Goal: Task Accomplishment & Management: Use online tool/utility

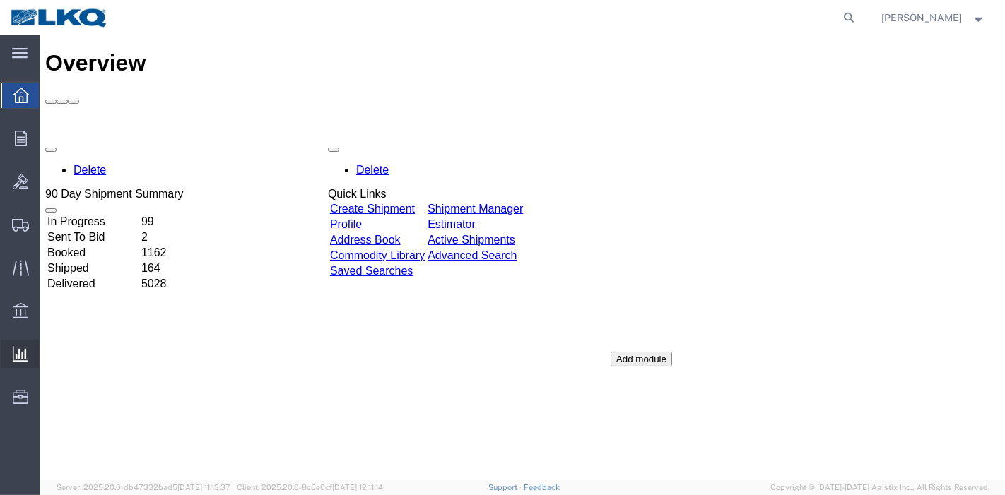
click at [0, 0] on span "Ad Hoc Reports" at bounding box center [0, 0] width 0 height 0
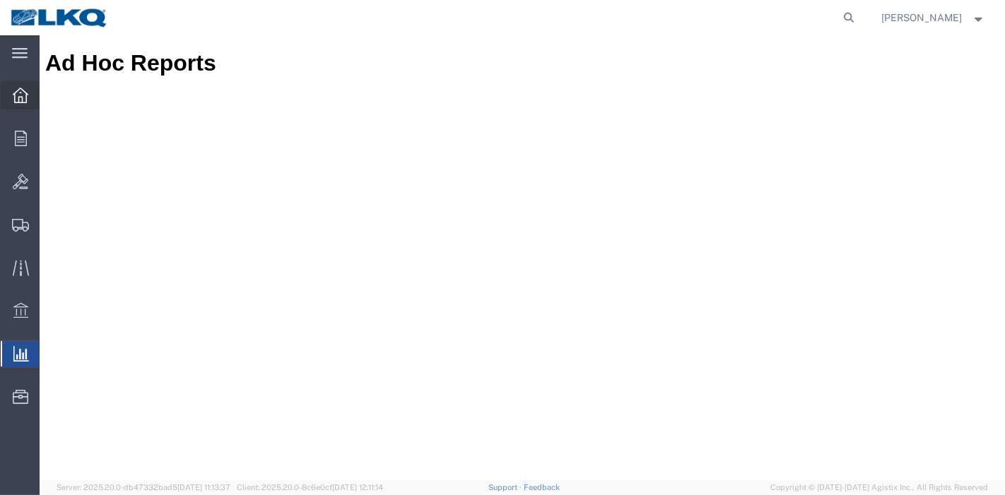
click at [30, 92] on div at bounding box center [21, 95] width 40 height 28
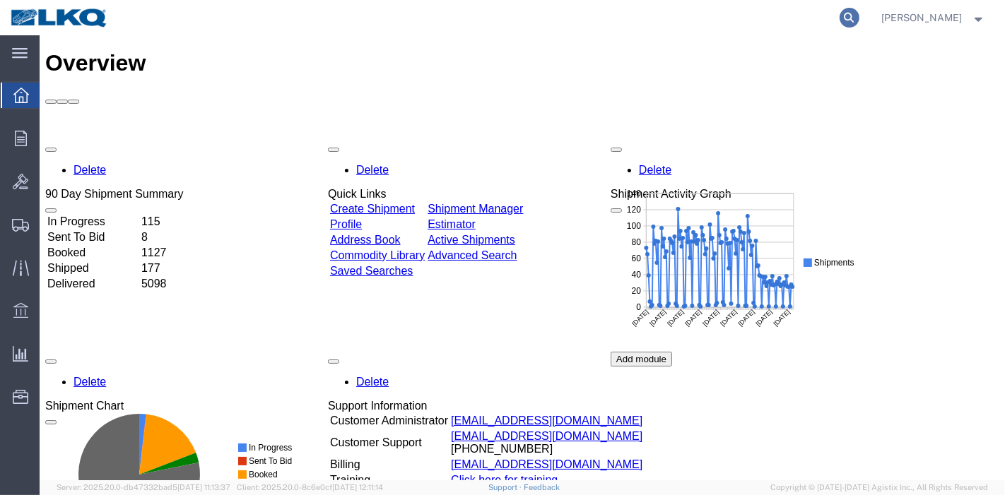
click at [854, 16] on icon at bounding box center [850, 18] width 20 height 20
click at [705, 20] on input "search" at bounding box center [625, 18] width 430 height 34
paste input "56593303"
type input "56593303"
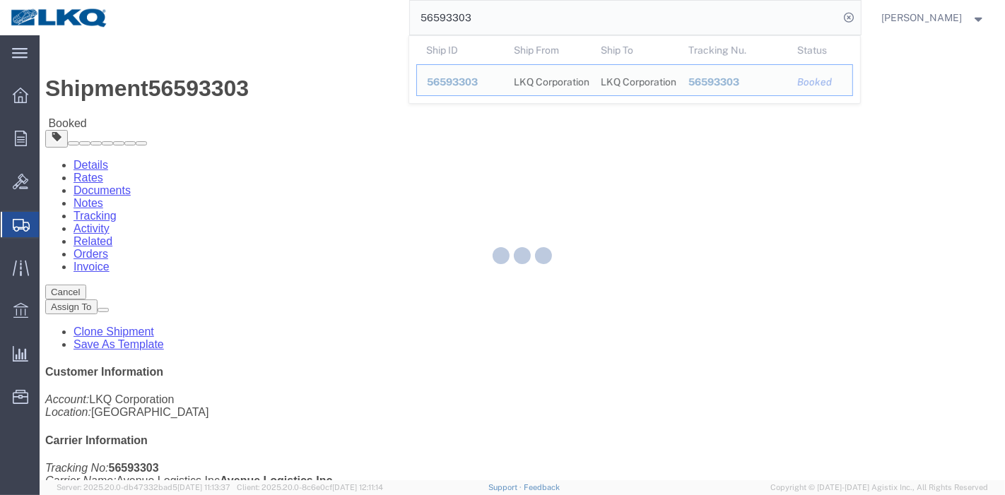
click at [281, 88] on div at bounding box center [522, 257] width 965 height 445
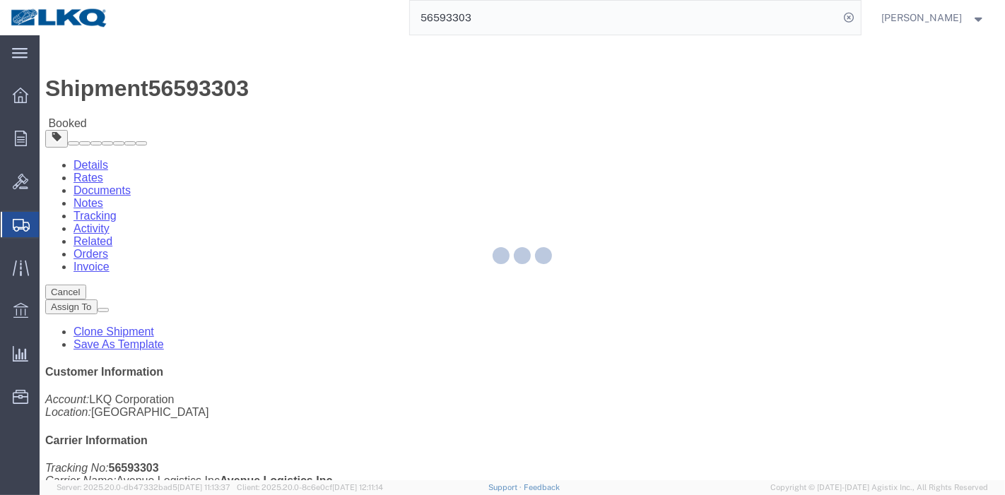
click at [303, 90] on div at bounding box center [522, 257] width 965 height 445
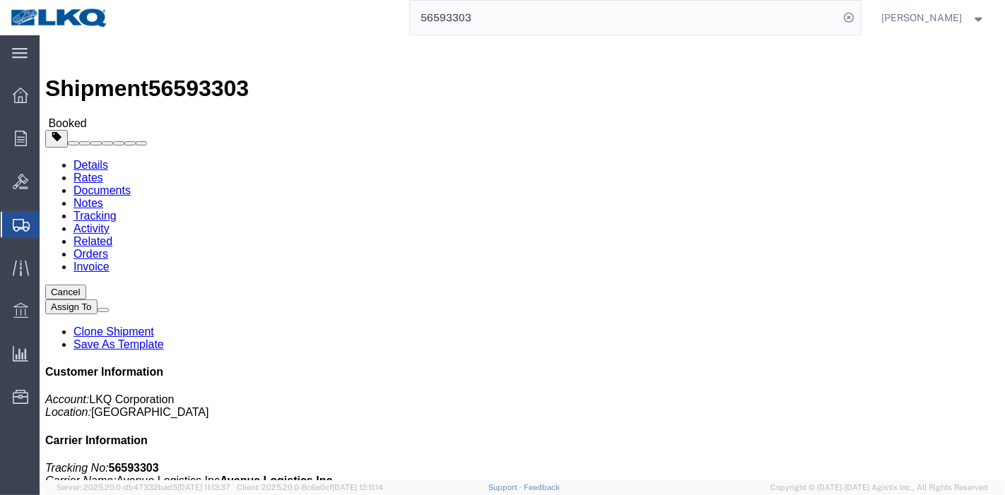
click link "Tracking"
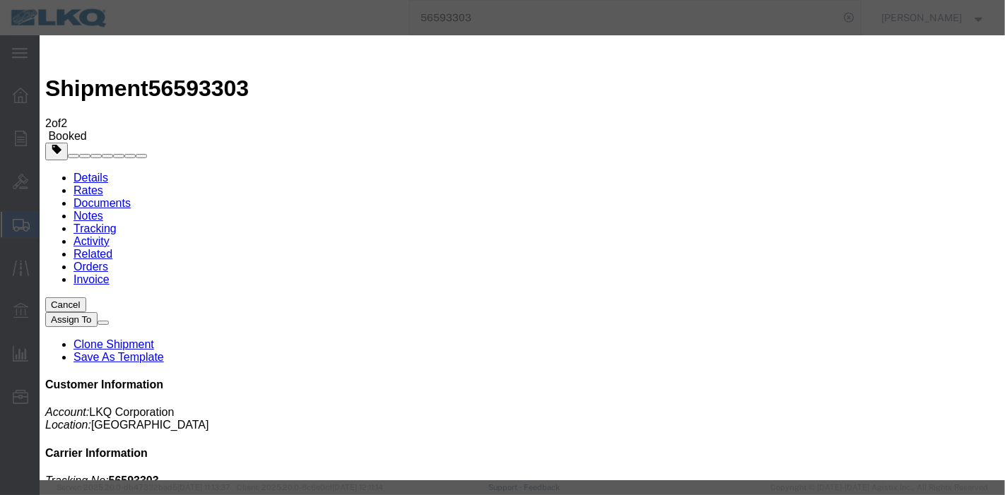
type input "[DATE]"
type input "7:00 PM"
select select "DELIVRED"
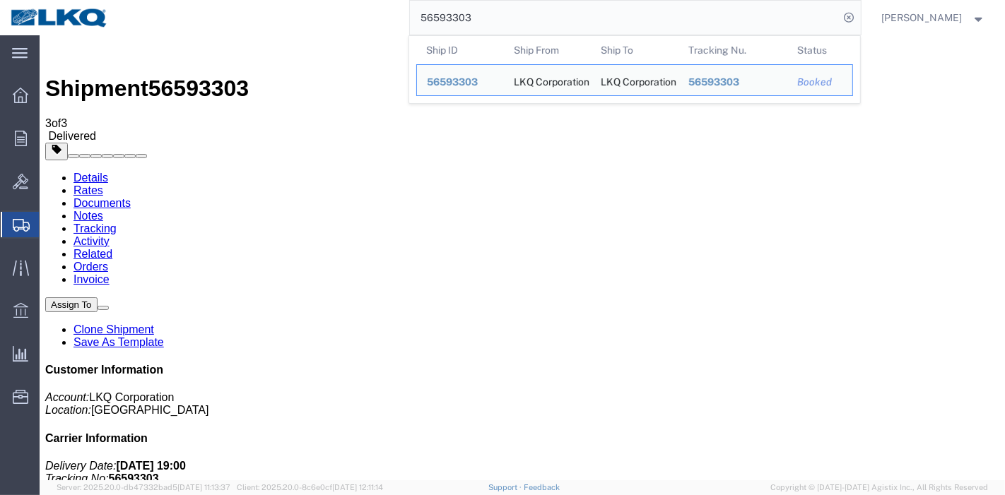
drag, startPoint x: 539, startPoint y: 52, endPoint x: 233, endPoint y: 37, distance: 307.1
paste input "91203"
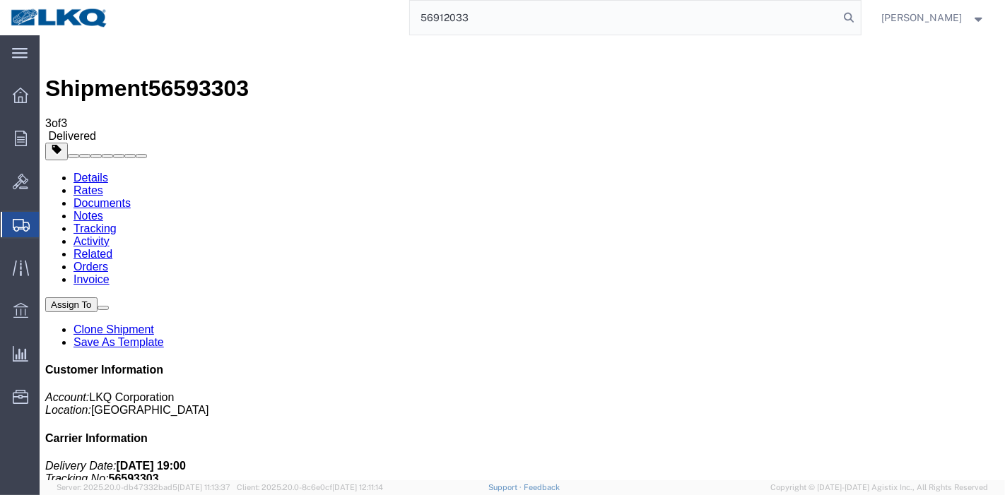
type input "56912033"
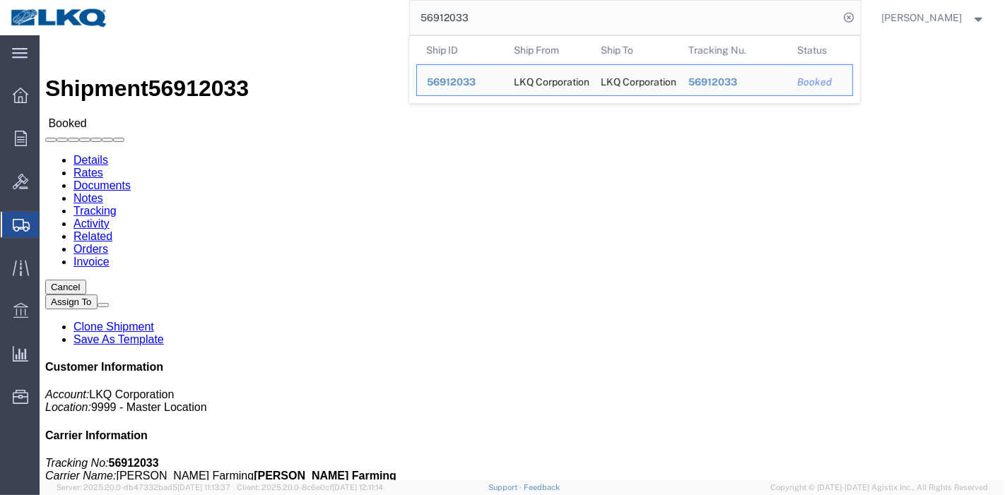
click link "Tracking"
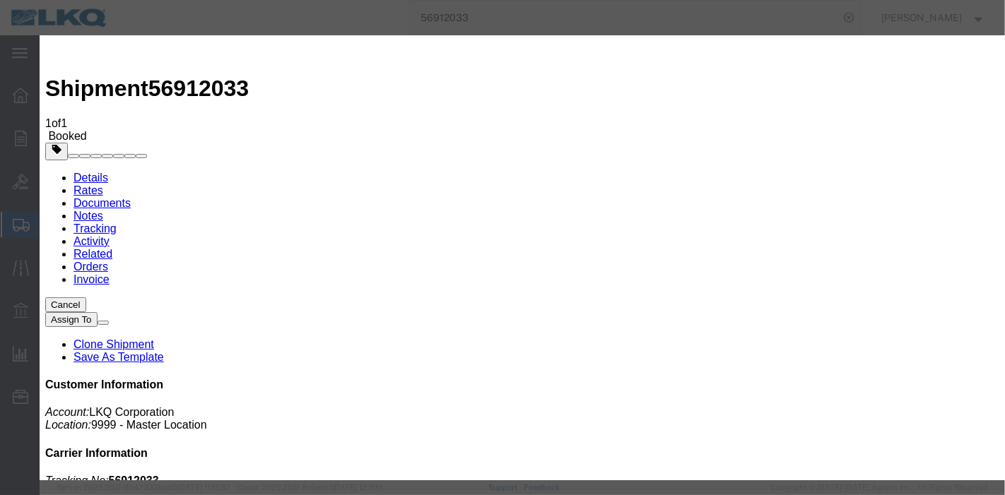
type input "[DATE]"
type input "7:00 PM"
select select "DELIVRED"
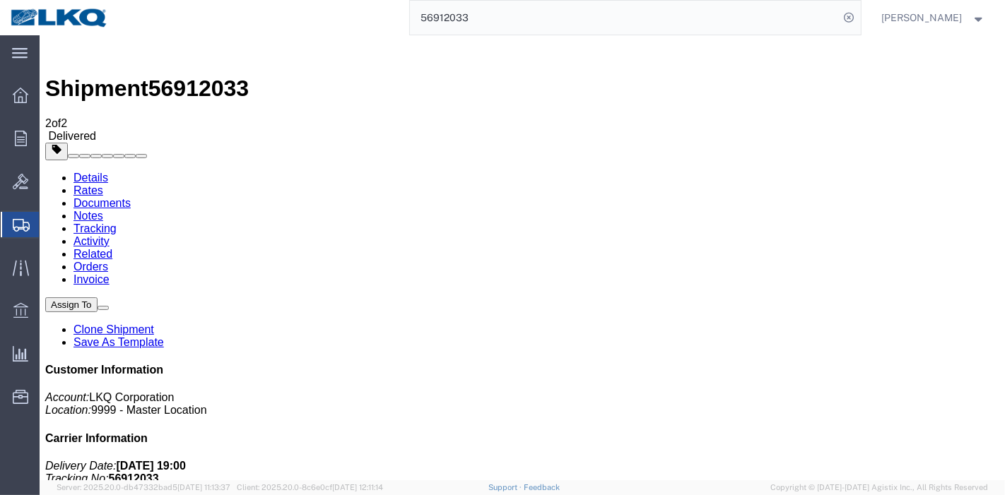
drag, startPoint x: 498, startPoint y: 25, endPoint x: 311, endPoint y: 35, distance: 187.6
click at [311, 35] on div "56912033" at bounding box center [490, 17] width 742 height 35
paste input "95845"
type input "56995845"
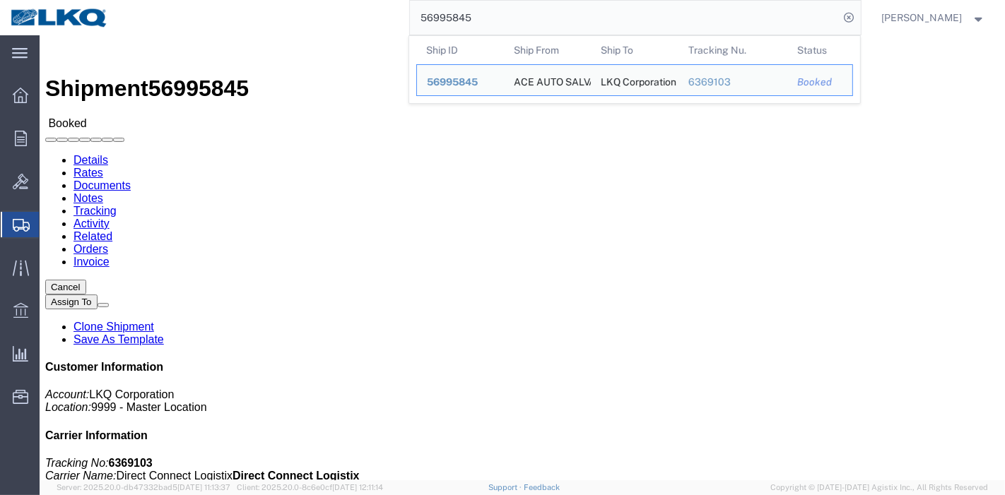
click link "Tracking"
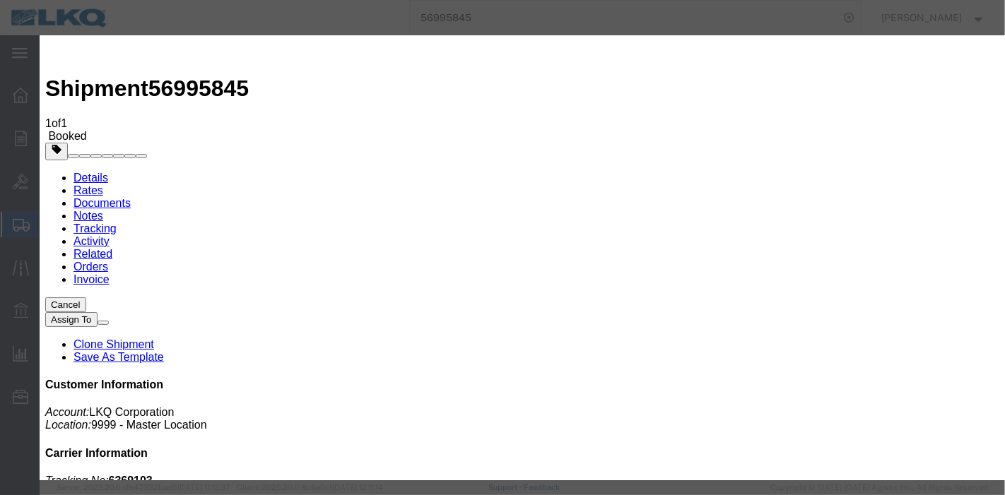
type input "[DATE]"
type input "7:00 PM"
select select "DELIVRED"
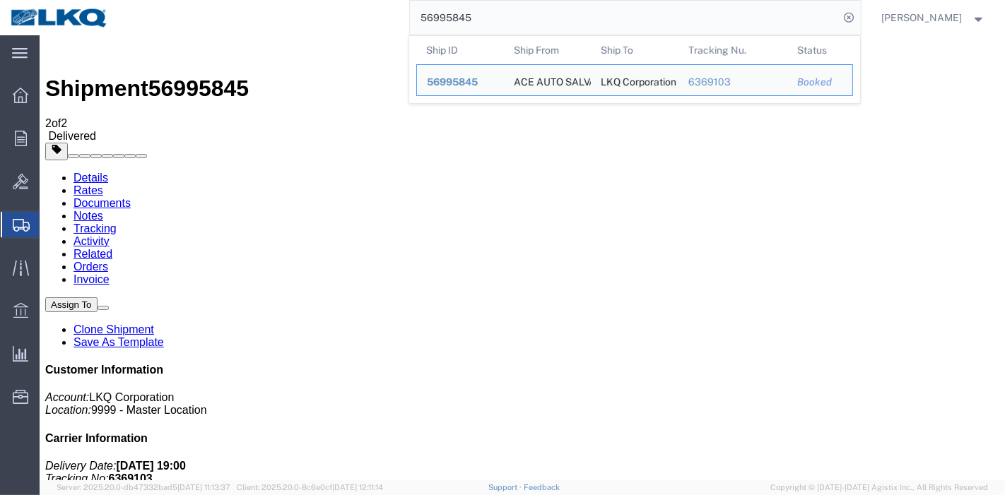
drag, startPoint x: 342, startPoint y: 31, endPoint x: 323, endPoint y: 33, distance: 19.2
click at [323, 33] on div "56995845 Ship ID Ship From Ship To Tracking Nu. Status Ship ID 56995845 Ship Fr…" at bounding box center [490, 17] width 742 height 35
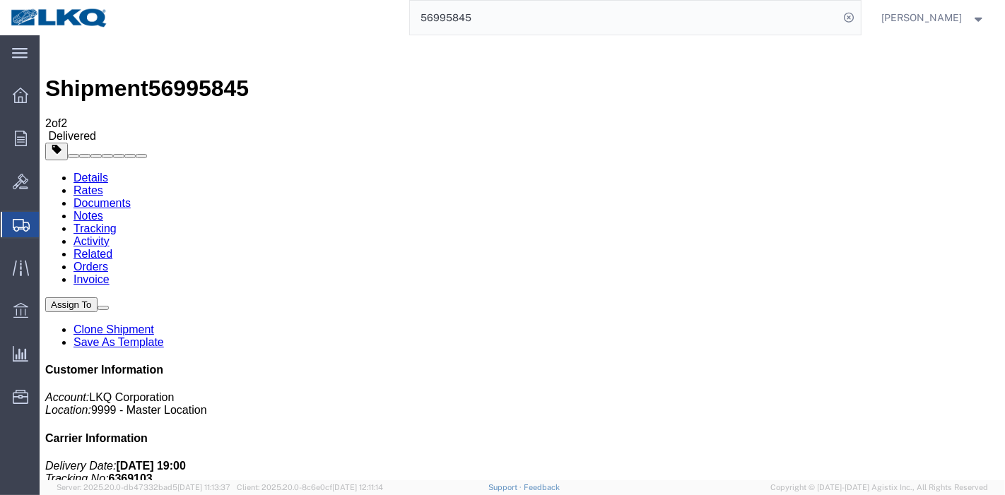
paste input "705972"
type input "56705972"
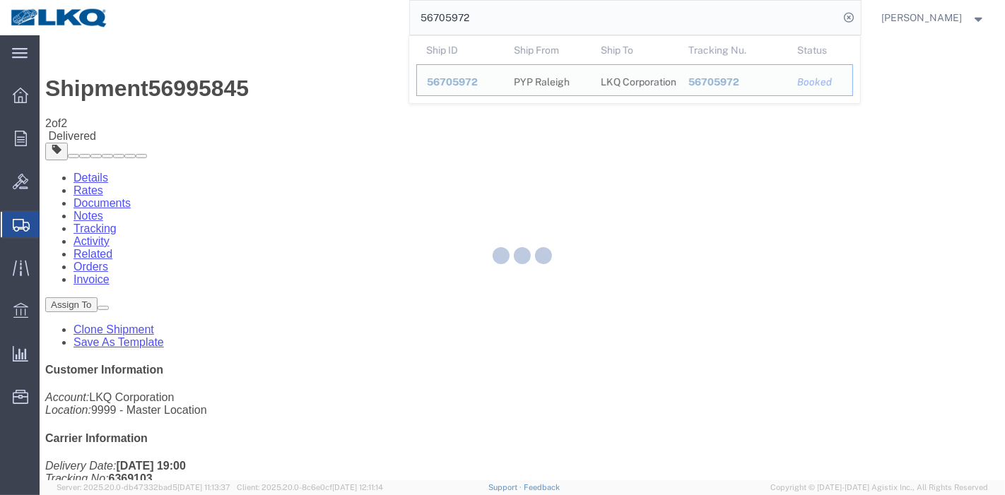
click at [300, 90] on div at bounding box center [522, 257] width 965 height 445
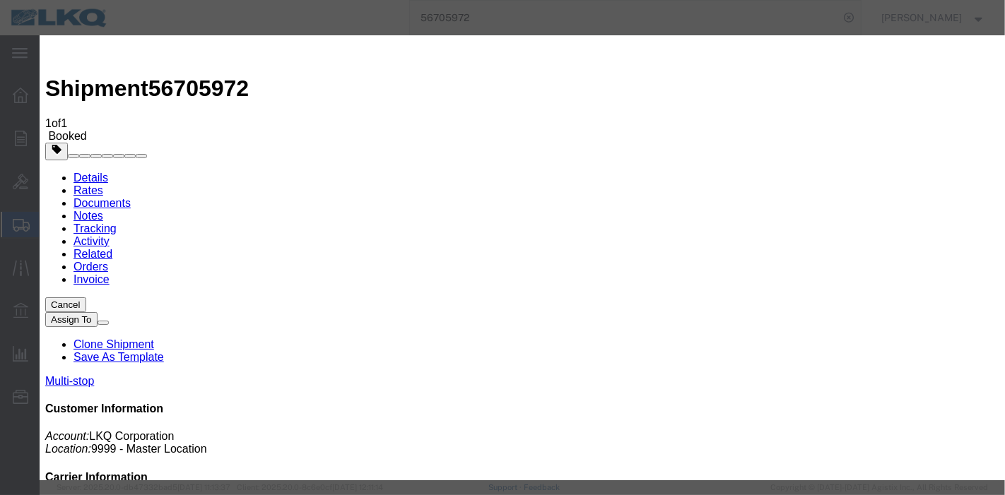
type input "[DATE]"
type input "7:00 PM"
select select "DELIVRED"
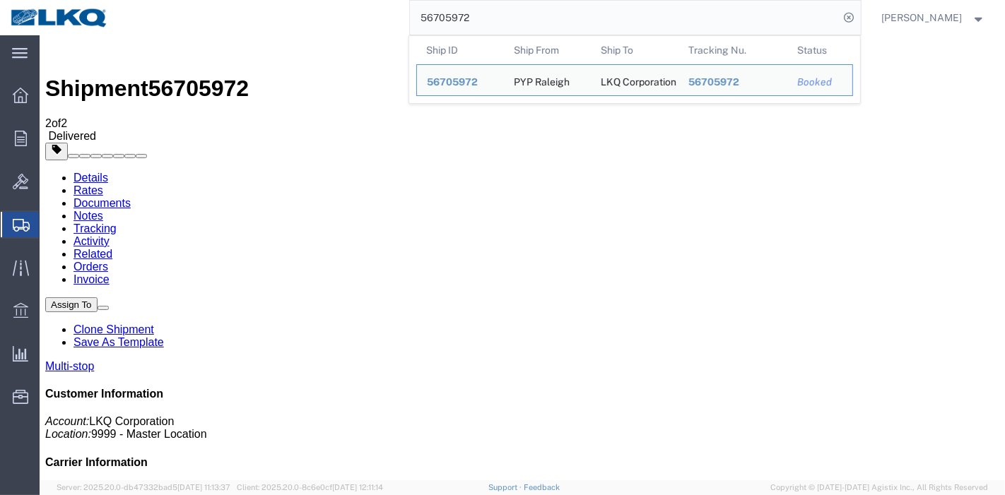
drag, startPoint x: 510, startPoint y: 21, endPoint x: 365, endPoint y: 29, distance: 145.1
click at [365, 29] on div "56705972 Ship ID Ship From Ship To Tracking Nu. Status Ship ID 56705972 Ship Fr…" at bounding box center [490, 17] width 742 height 35
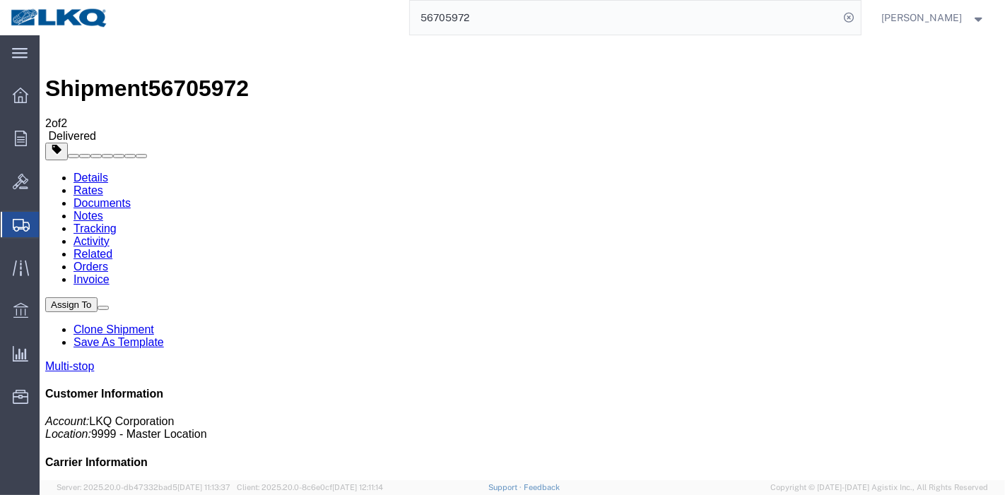
paste input "92079"
type input "56792079"
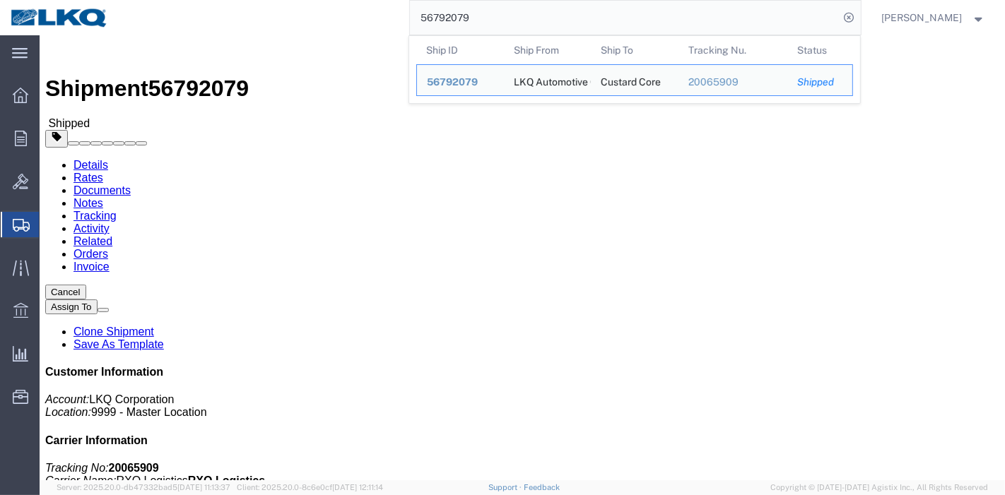
click link "Tracking"
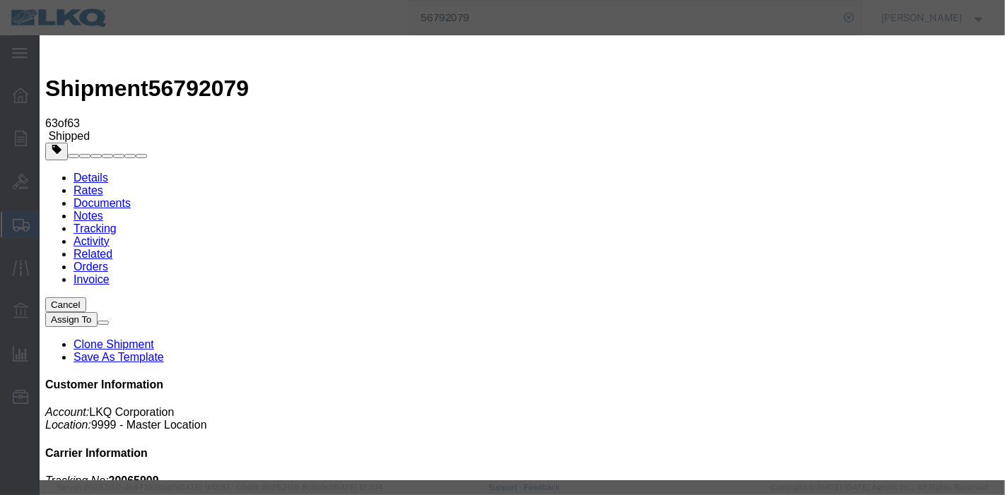
type input "[DATE]"
type input "7:00 PM"
select select "DELIVRED"
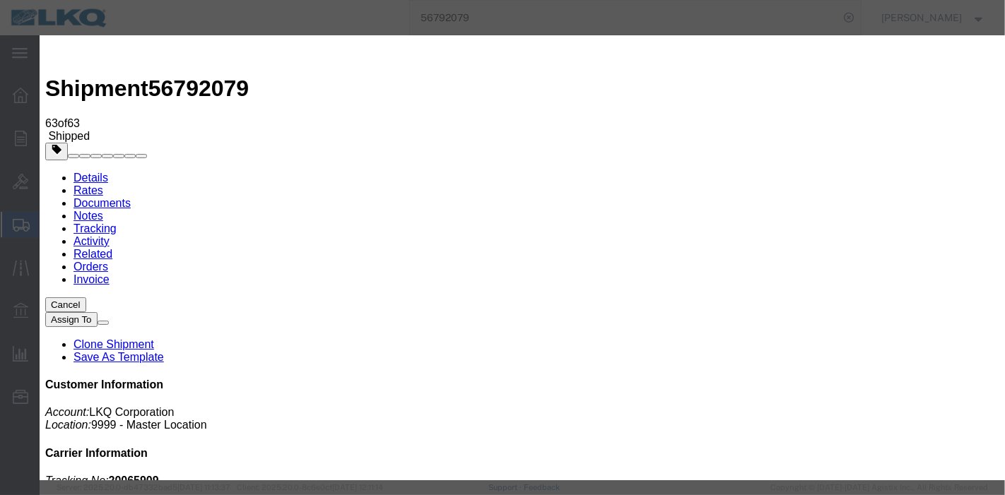
type input "[DATE]"
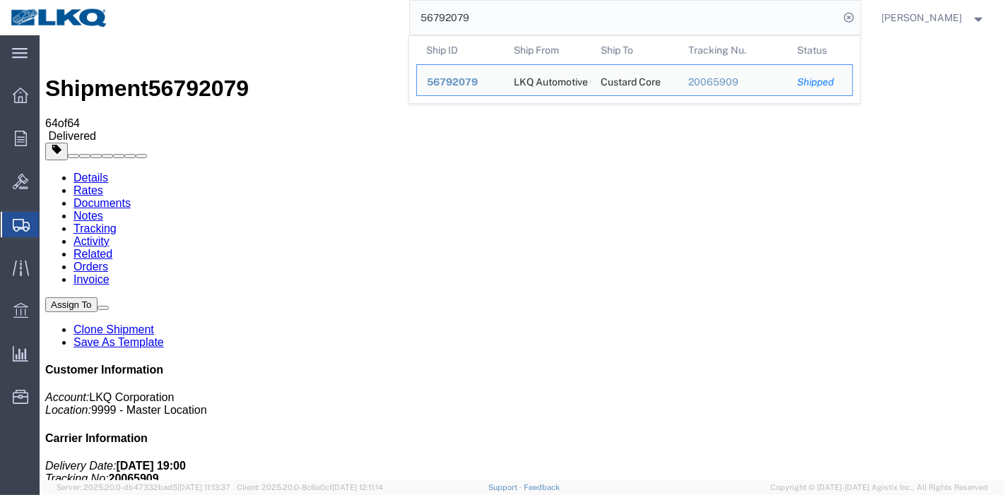
drag, startPoint x: 515, startPoint y: 23, endPoint x: 124, endPoint y: 2, distance: 390.7
click at [131, 2] on div "56792079 Ship ID Ship From Ship To Tracking Nu. Status Ship ID 56792079 Ship Fr…" at bounding box center [490, 17] width 742 height 35
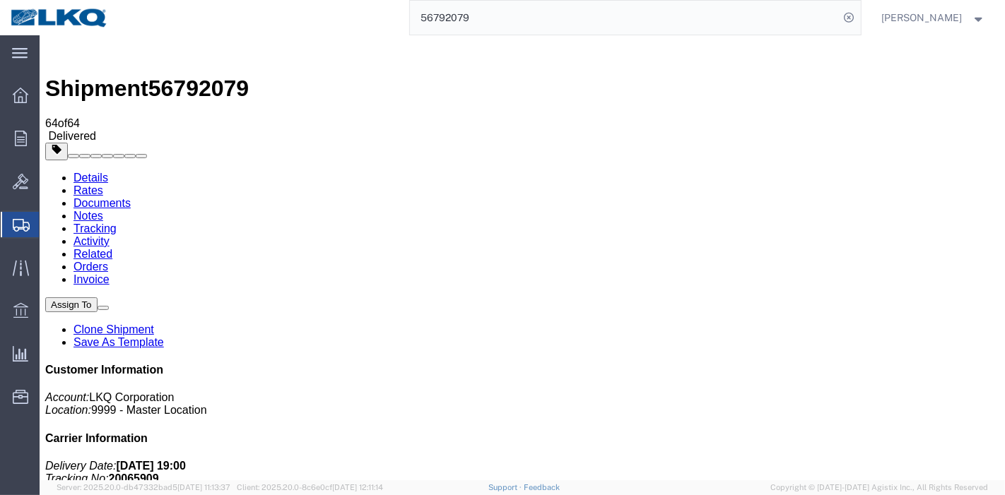
paste input "821596"
type input "56821596"
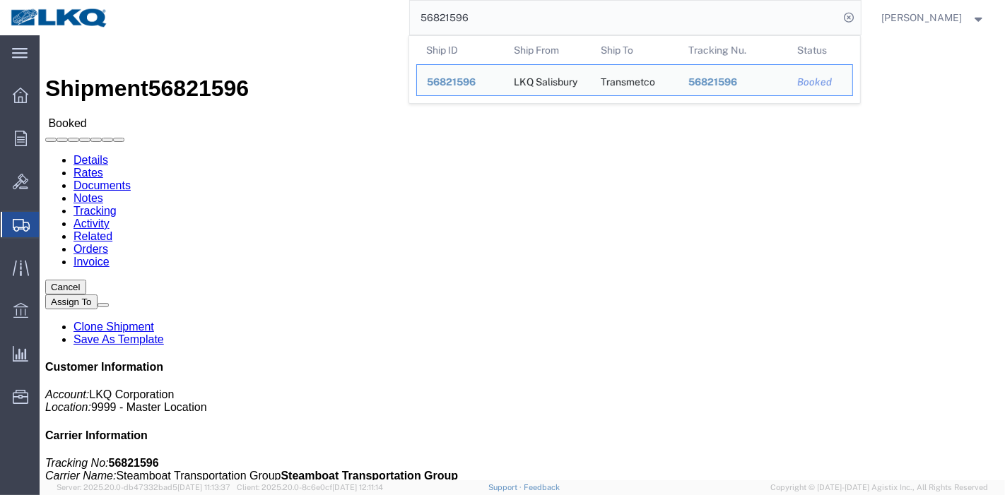
click link "Tracking"
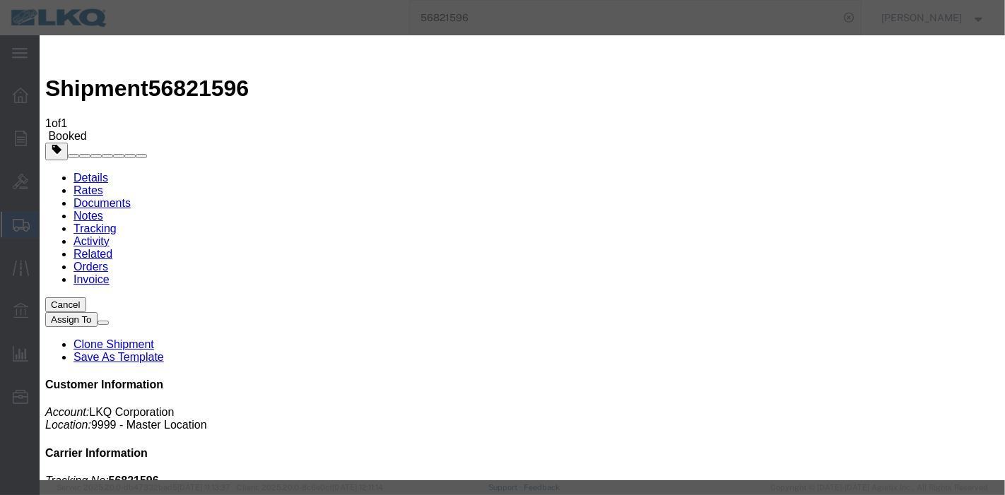
type input "[DATE]"
type input "7:00 PM"
select select "DELIVRED"
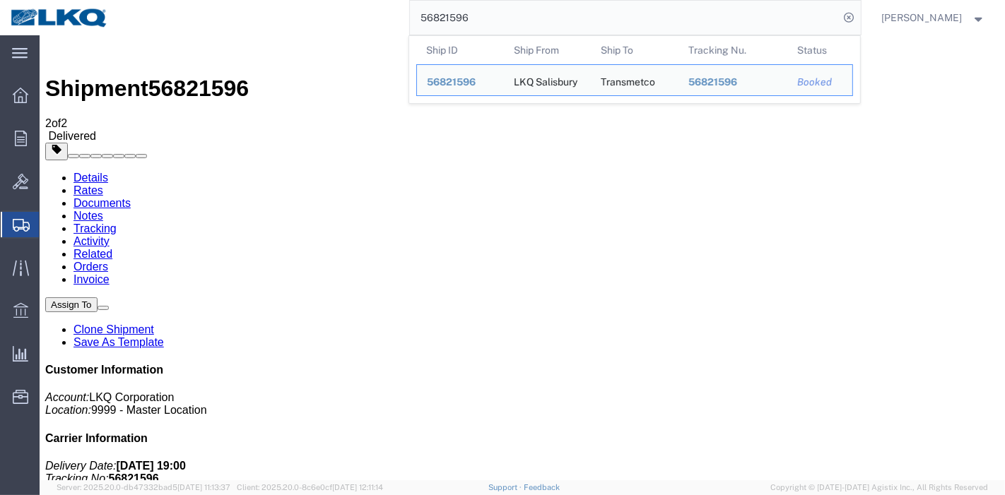
drag, startPoint x: 503, startPoint y: 15, endPoint x: 365, endPoint y: 13, distance: 137.1
click at [365, 13] on div "56821596 Ship ID Ship From Ship To Tracking Nu. Status Ship ID 56821596 Ship Fr…" at bounding box center [490, 17] width 742 height 35
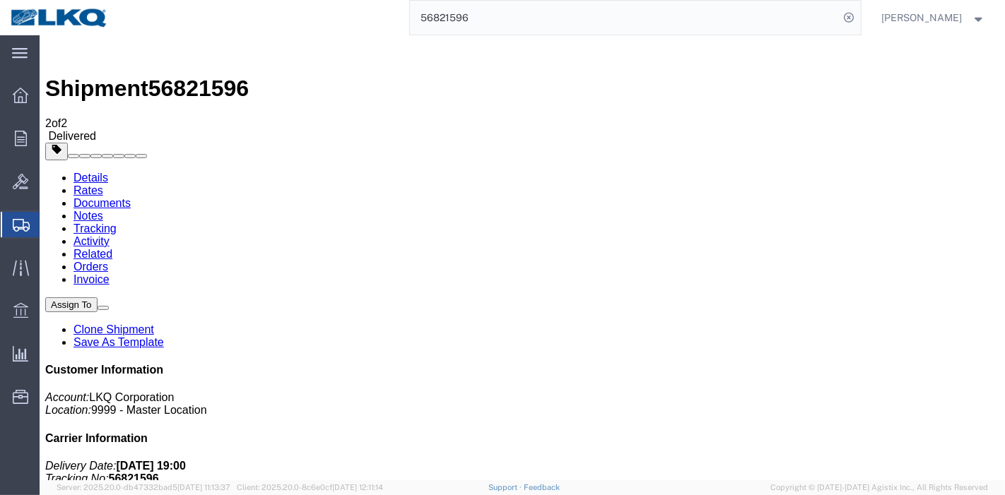
paste input "9201"
type input "56892016"
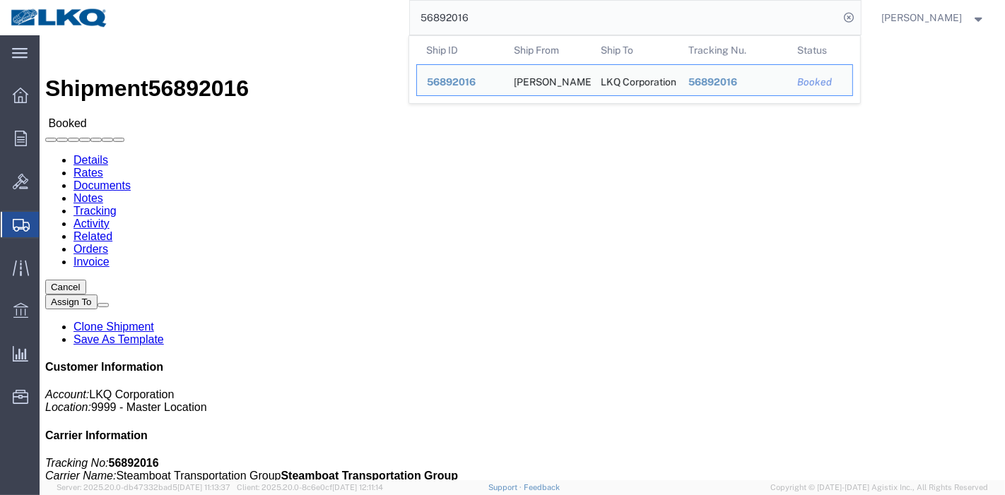
click div
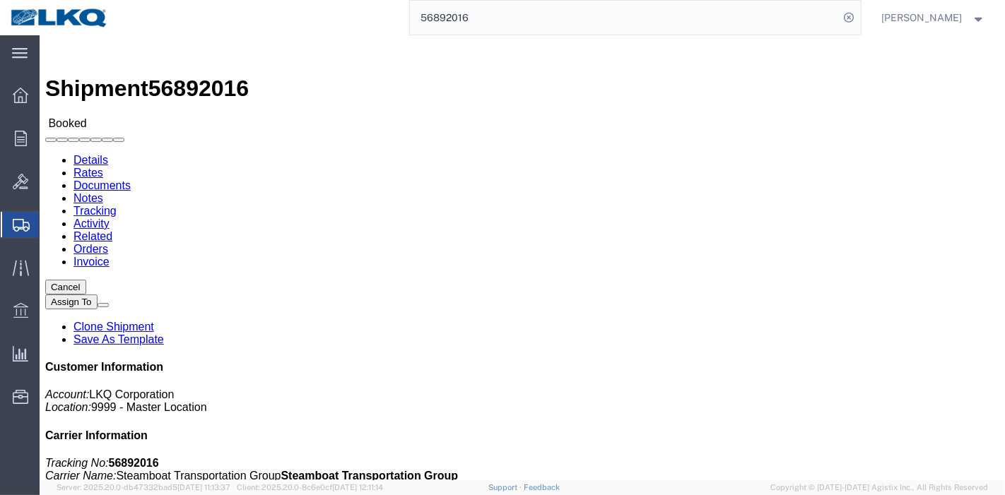
click div
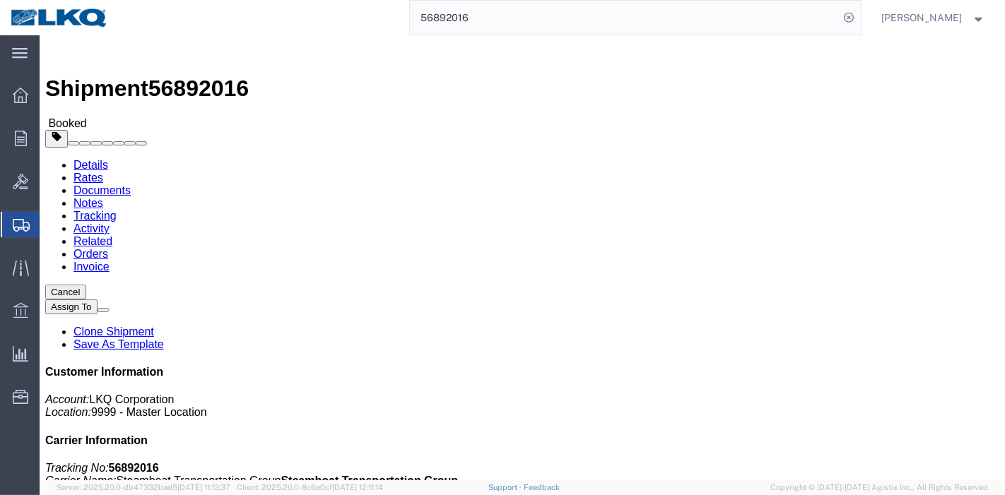
click link "Tracking"
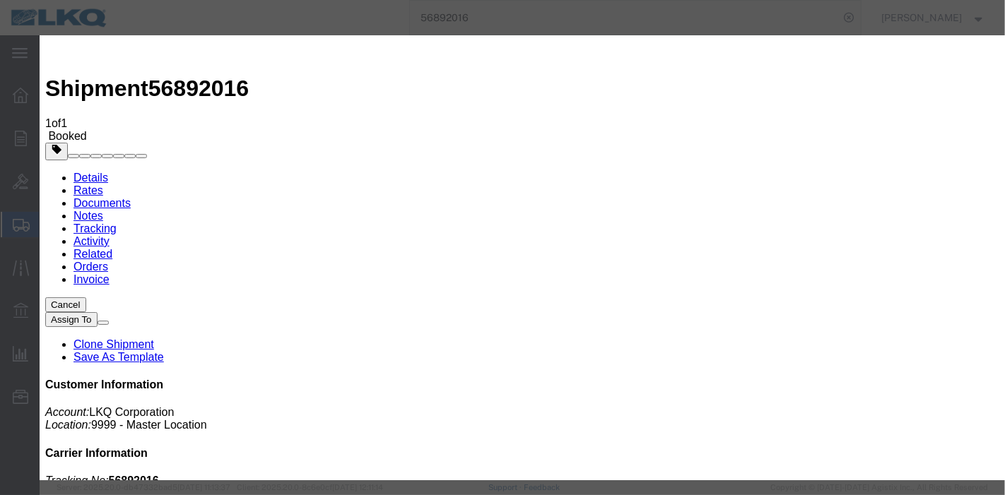
type input "[DATE]"
type input "7:00 PM"
select select "DELIVRED"
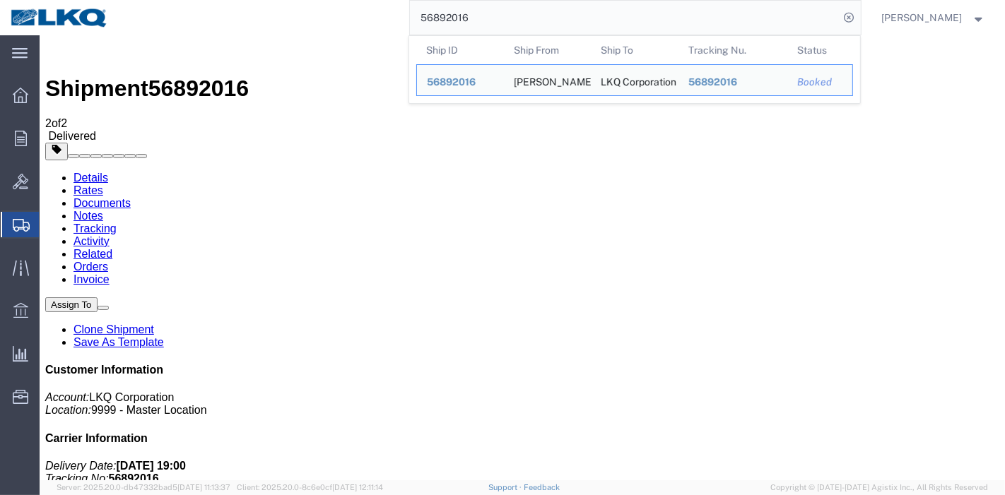
drag, startPoint x: 498, startPoint y: 24, endPoint x: 314, endPoint y: 25, distance: 184.5
click at [314, 25] on div "56892016 Ship ID Ship From Ship To Tracking Nu. Status Ship ID 56892016 Ship Fr…" at bounding box center [490, 17] width 742 height 35
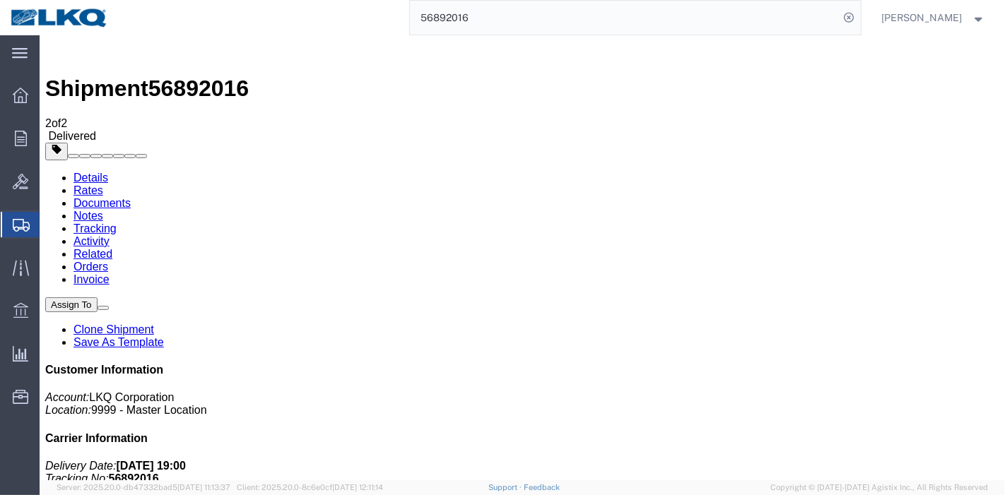
paste input "732858"
type input "56732858"
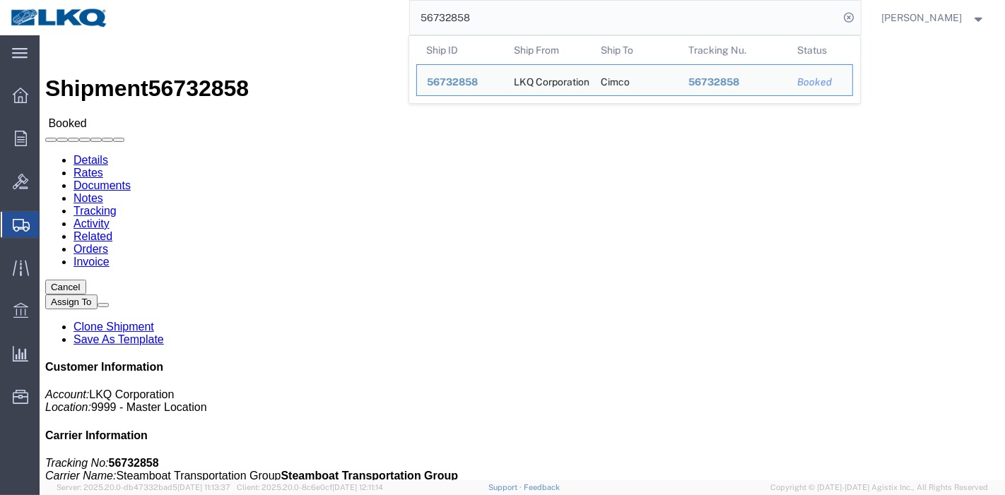
click link "Tracking"
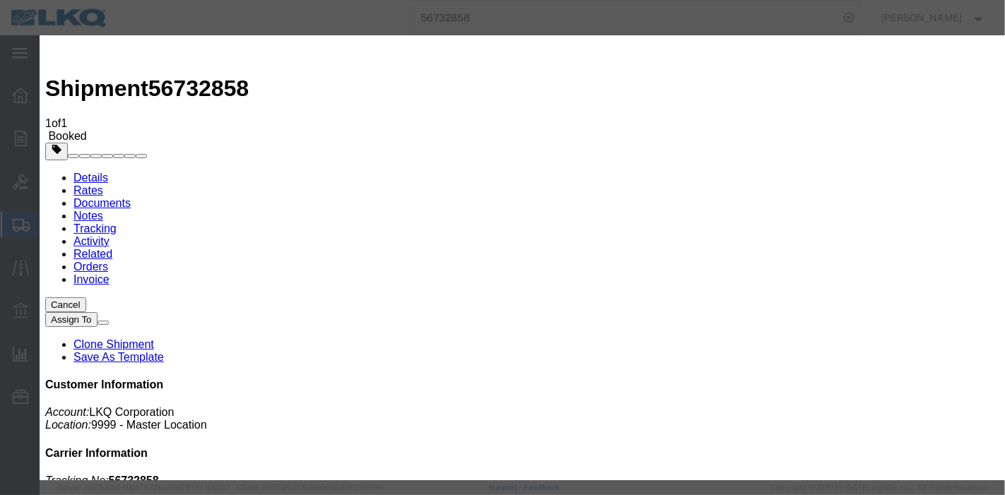
type input "[DATE]"
type input "7:00 PM"
select select "DELIVRED"
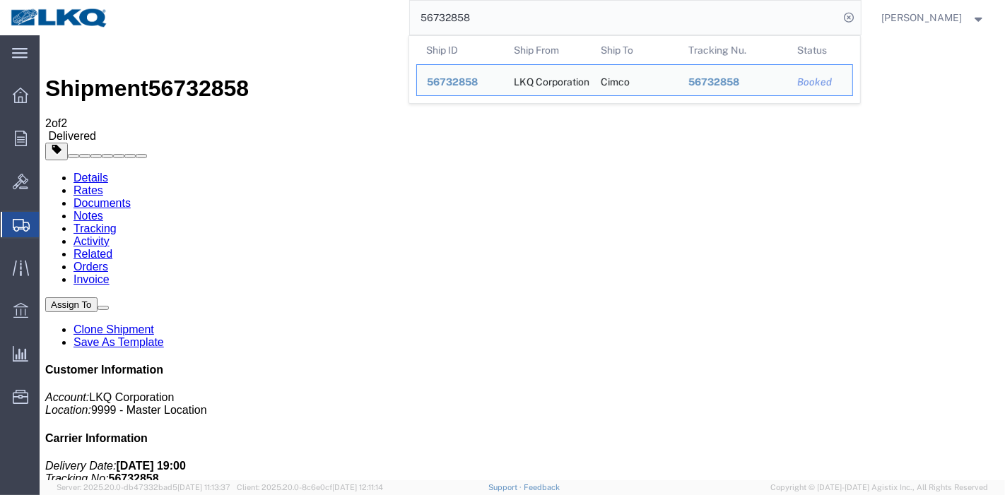
drag, startPoint x: 510, startPoint y: 17, endPoint x: 292, endPoint y: 22, distance: 218.5
click at [293, 22] on div "56732858 Ship ID Ship From Ship To Tracking Nu. Status Ship ID 56732858 Ship Fr…" at bounding box center [490, 17] width 742 height 35
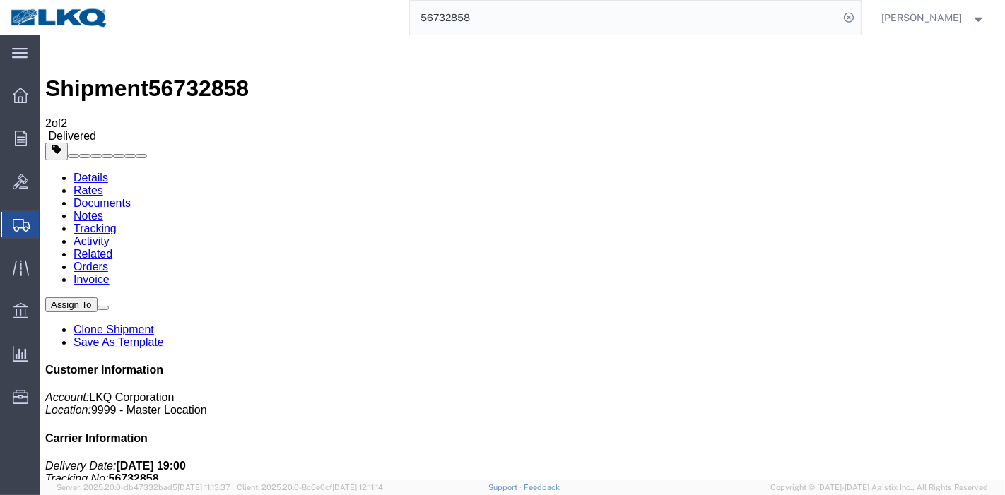
paste input "690941"
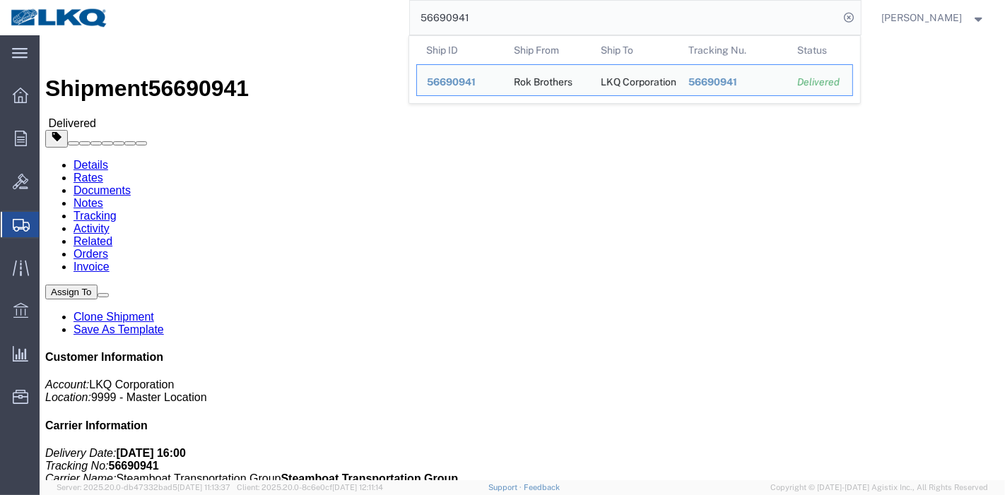
drag, startPoint x: 505, startPoint y: 25, endPoint x: 324, endPoint y: 10, distance: 182.3
click at [327, 10] on div "56690941 Ship ID Ship From Ship To Tracking Nu. Status Ship ID 56690941 Ship Fr…" at bounding box center [490, 17] width 742 height 35
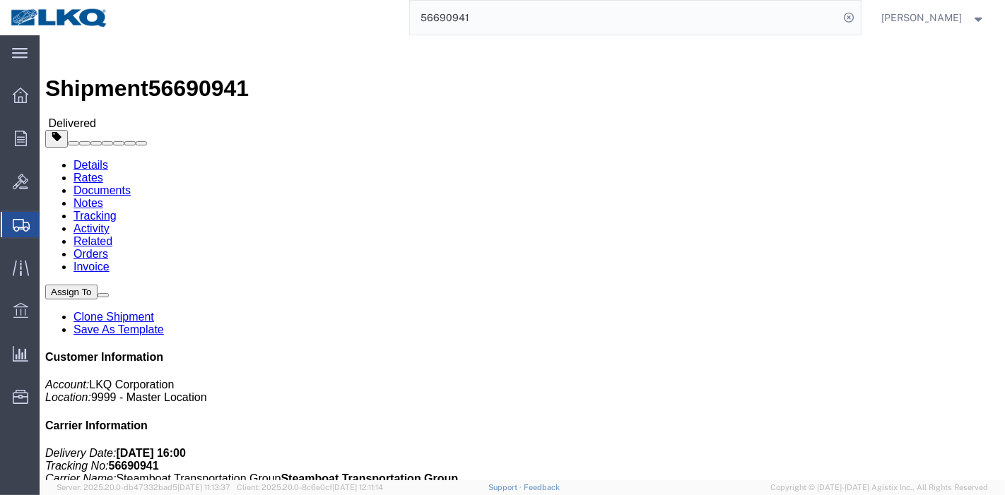
paste input "713318"
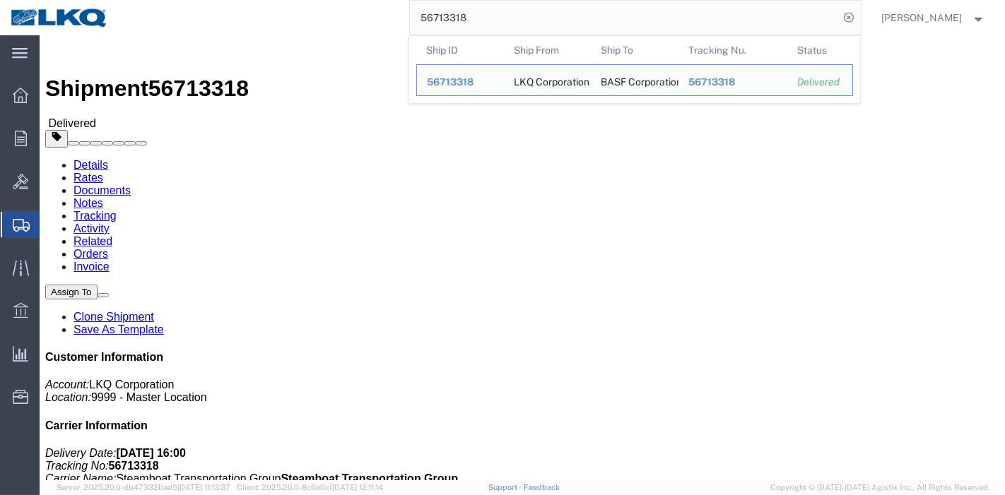
drag, startPoint x: 513, startPoint y: 17, endPoint x: 315, endPoint y: 4, distance: 198.3
click at [315, 4] on div "56713318 Ship ID Ship From Ship To Tracking Nu. Status Ship ID 56713318 Ship Fr…" at bounding box center [490, 17] width 742 height 35
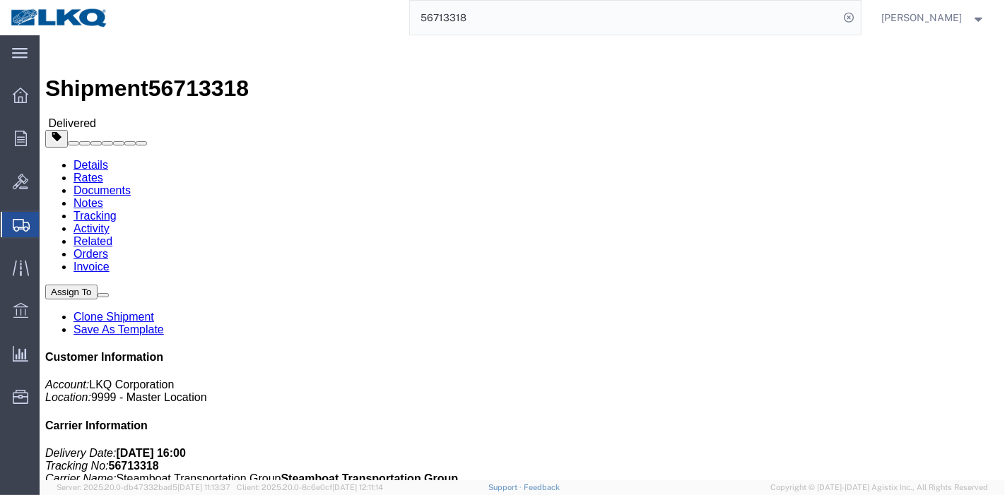
paste input "865016"
type input "56865016"
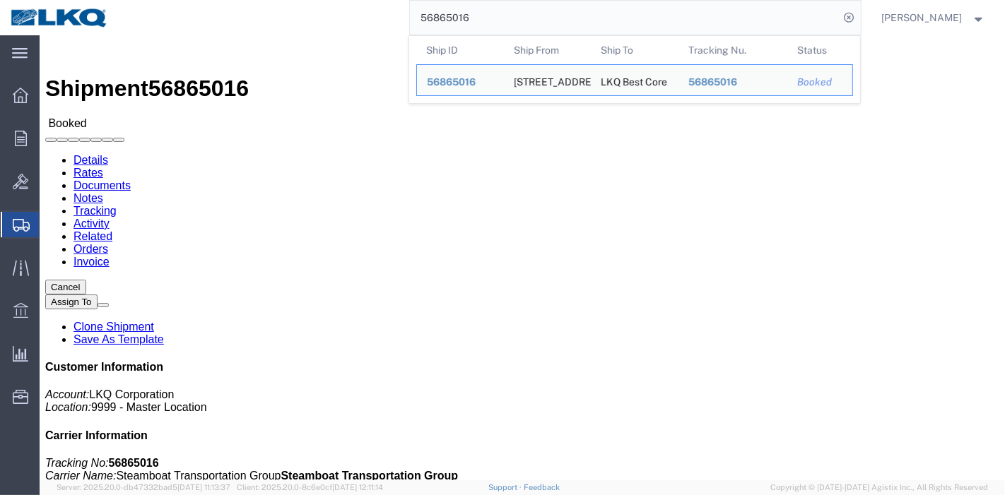
drag, startPoint x: 315, startPoint y: 4, endPoint x: 267, endPoint y: 55, distance: 70.0
click body "Shipment 56865016 Booked Details Rates Documents Notes Tracking Activity Relate…"
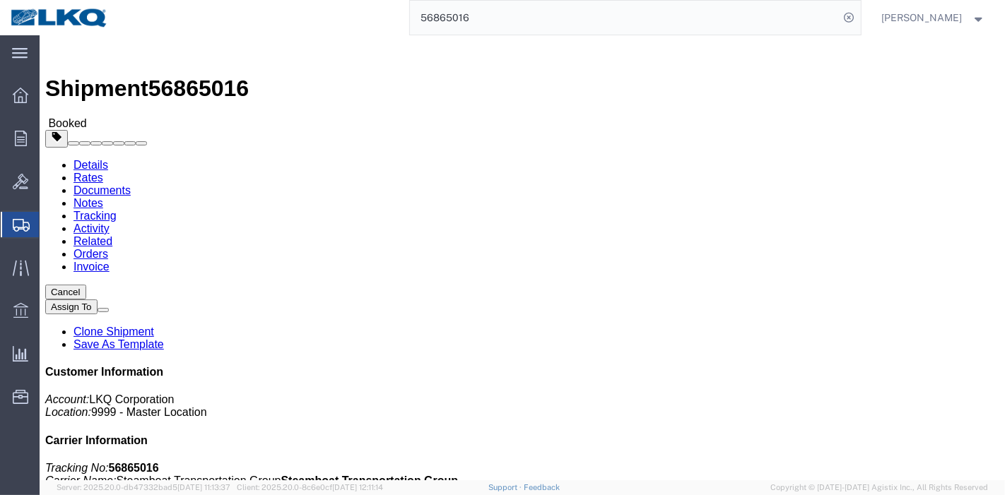
click link "Tracking"
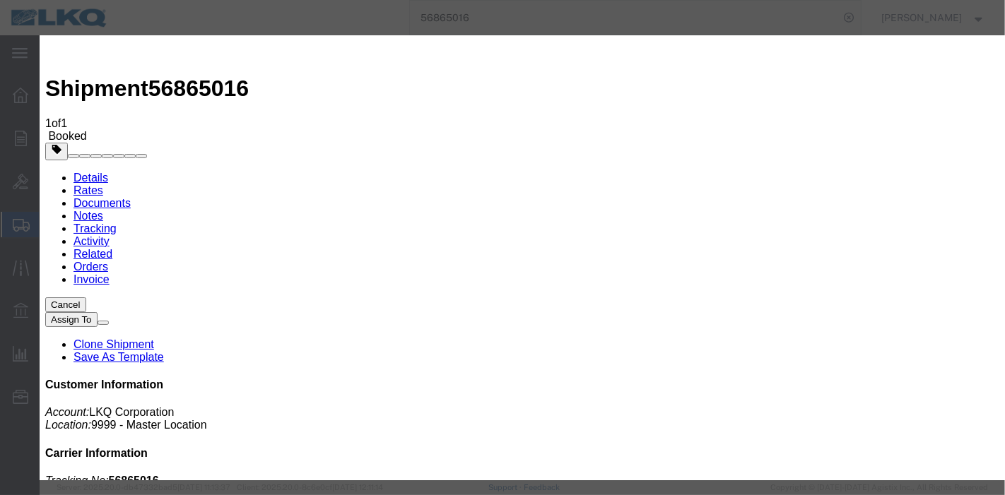
type input "[DATE]"
type input "7:00 PM"
select select "DELIVRED"
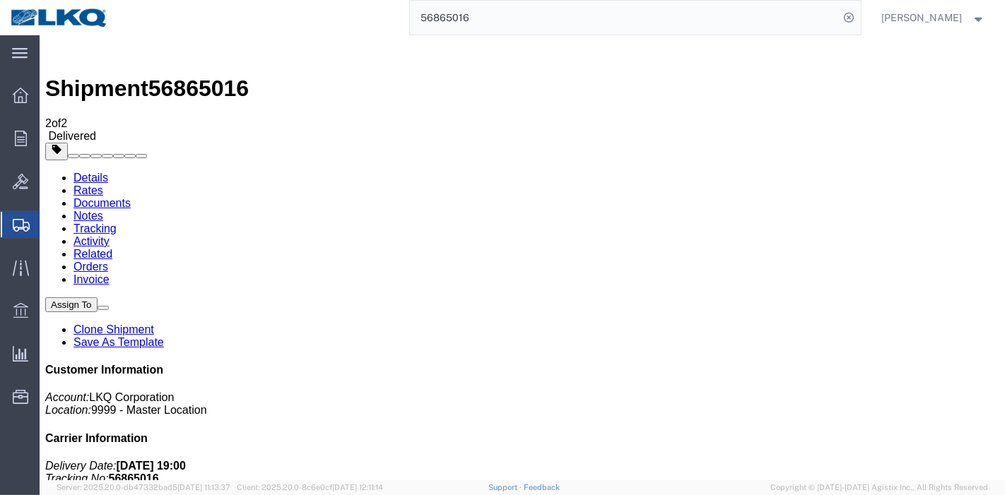
drag, startPoint x: 493, startPoint y: 13, endPoint x: 181, endPoint y: 11, distance: 311.7
click at [181, 11] on div "56865016" at bounding box center [490, 17] width 742 height 35
paste input "743983"
type input "56743983"
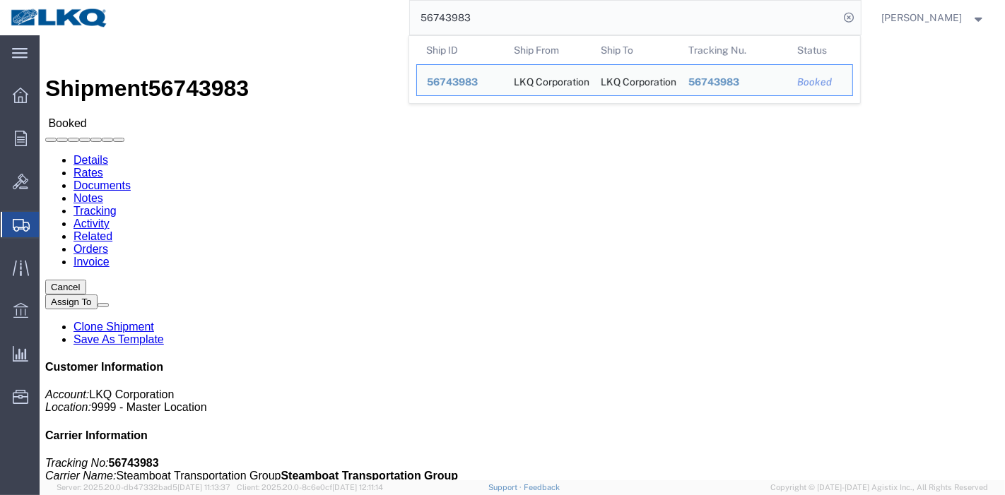
click link "Tracking"
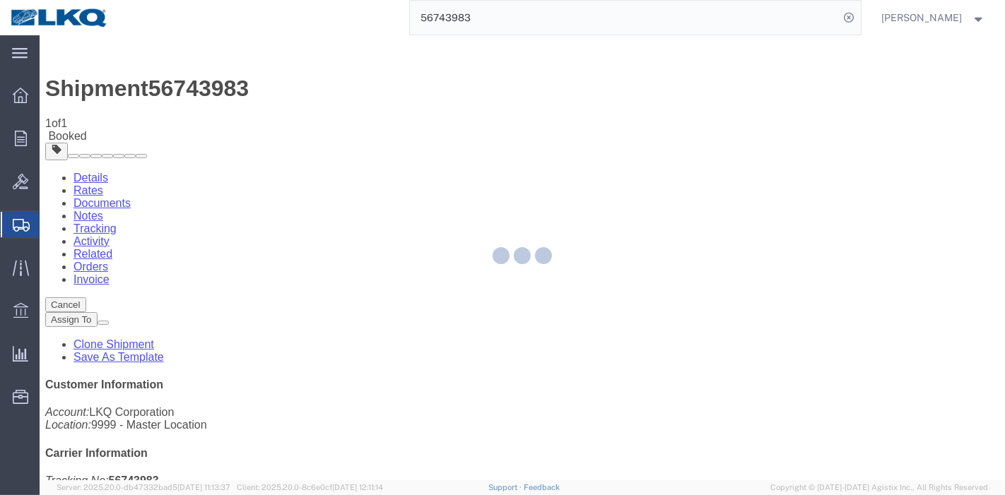
click at [654, 141] on div at bounding box center [522, 257] width 965 height 445
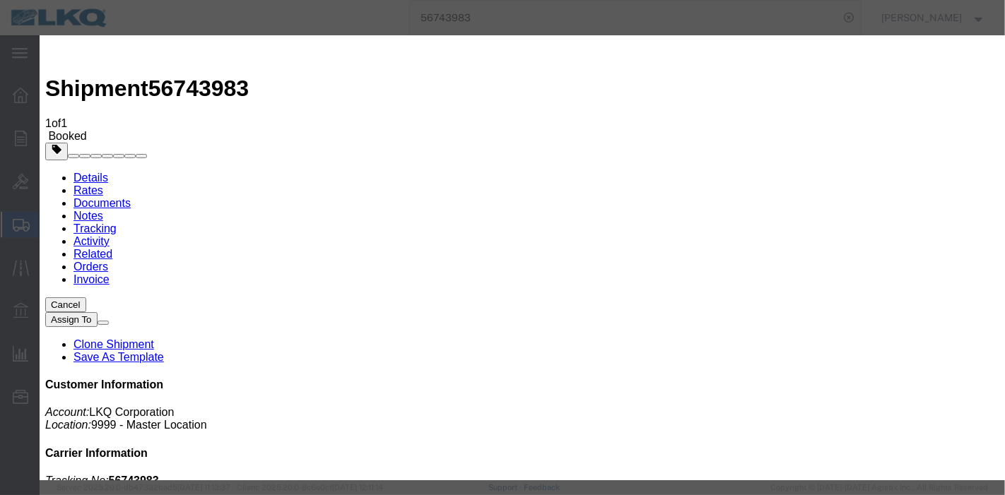
type input "[DATE]"
type input "7:00 PM"
select select "DELIVRED"
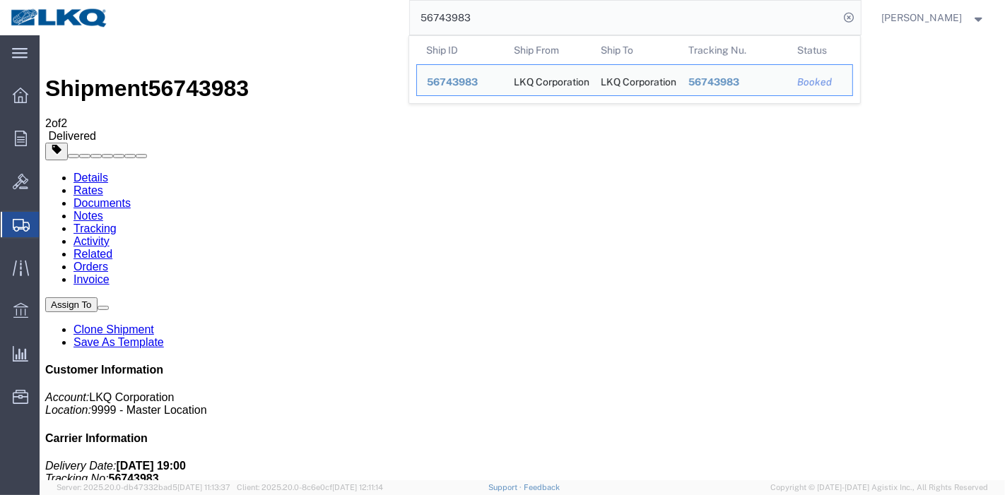
drag, startPoint x: 523, startPoint y: 53, endPoint x: 256, endPoint y: 37, distance: 267.7
paste input "967392"
type input "56967392"
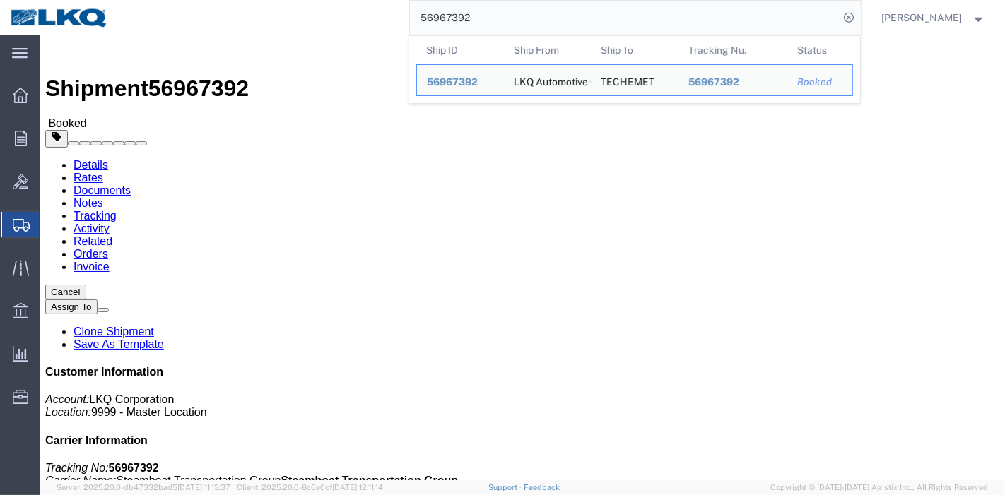
click div
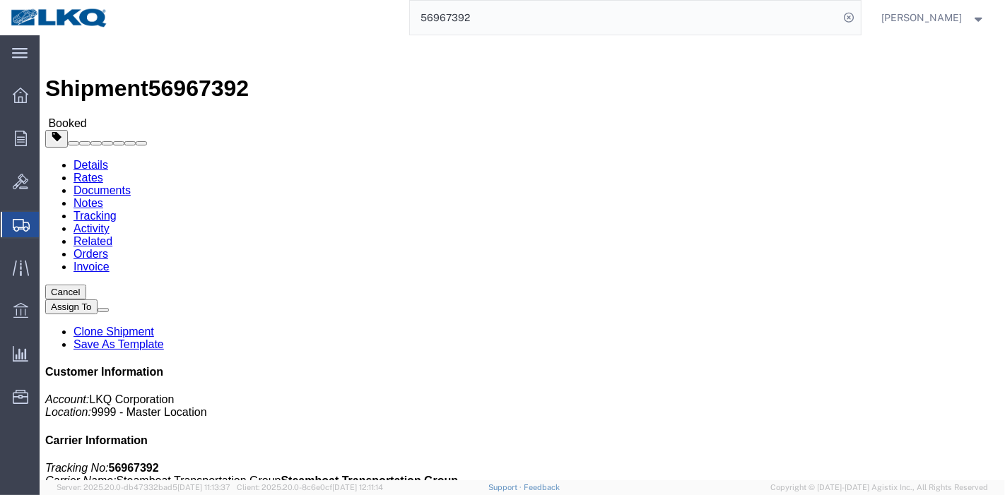
click link "Tracking"
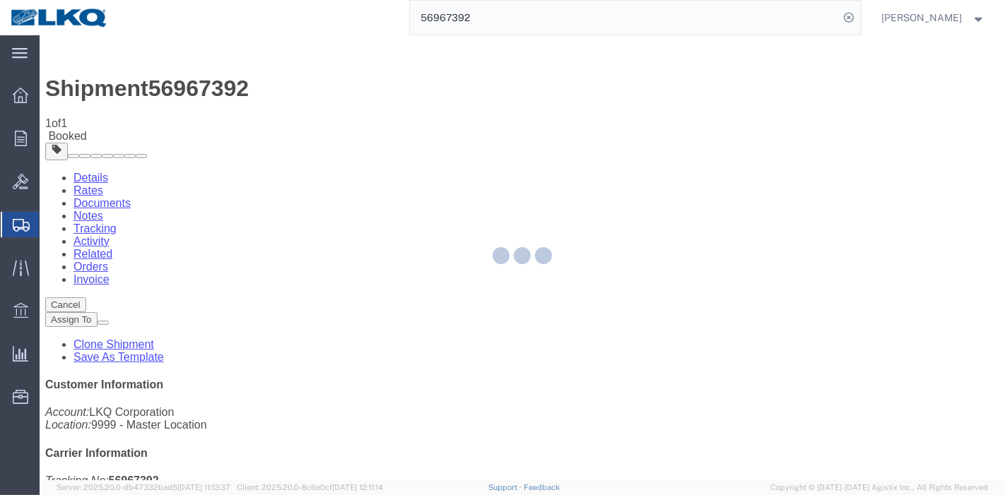
click at [661, 131] on div at bounding box center [522, 257] width 965 height 445
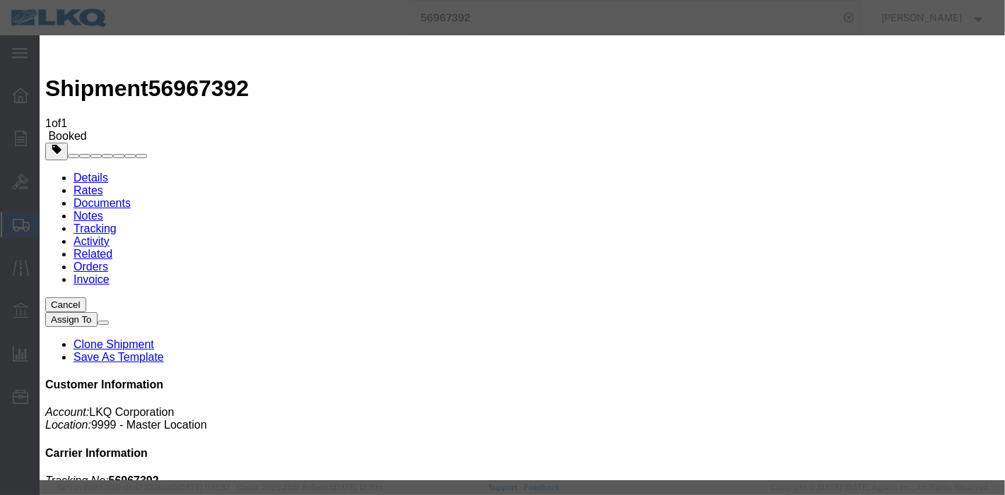
type input "[DATE]"
type input "7:00 PM"
select select "DELIVRED"
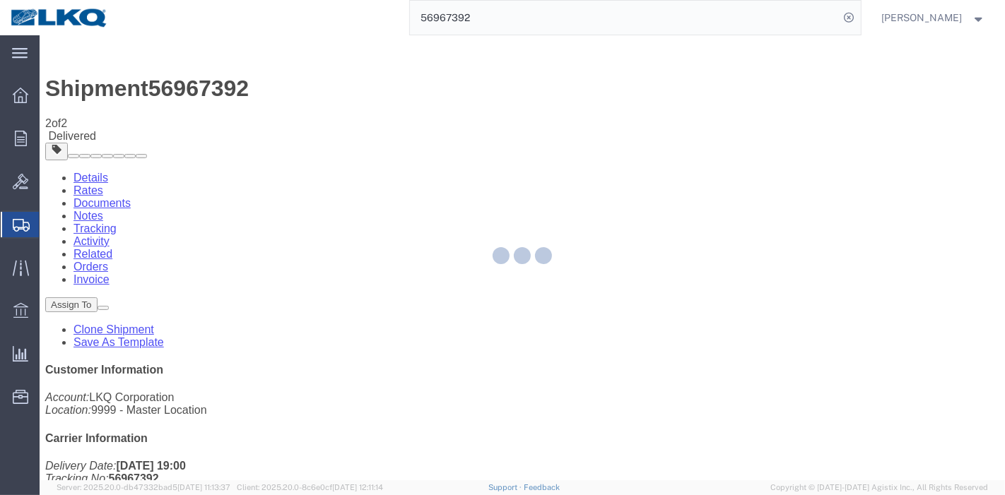
drag, startPoint x: 493, startPoint y: 23, endPoint x: 311, endPoint y: 18, distance: 182.4
click at [311, 18] on div "56967392" at bounding box center [490, 17] width 742 height 35
paste input "80481"
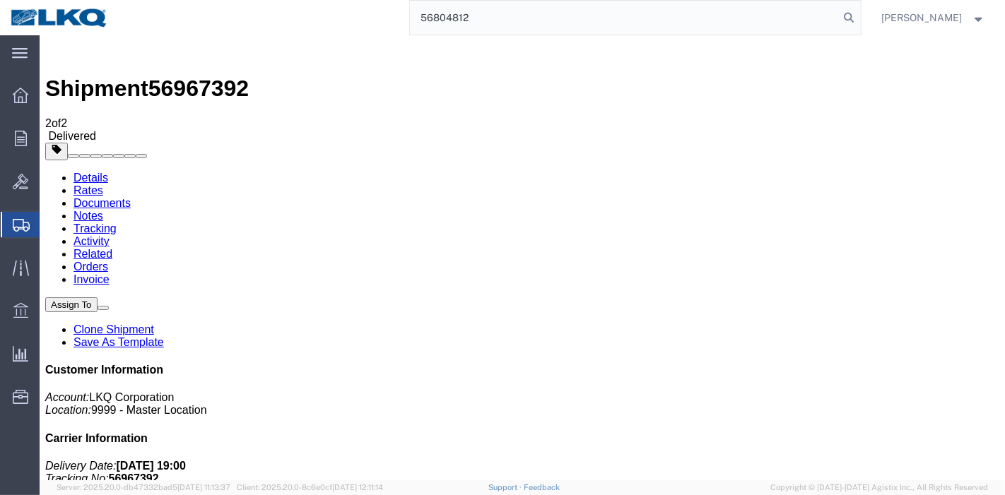
type input "56804812"
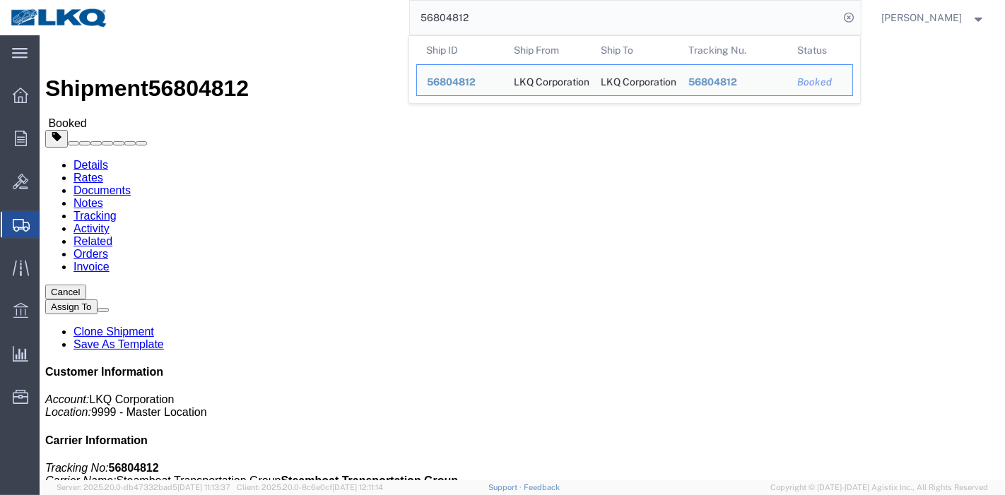
click link "Tracking"
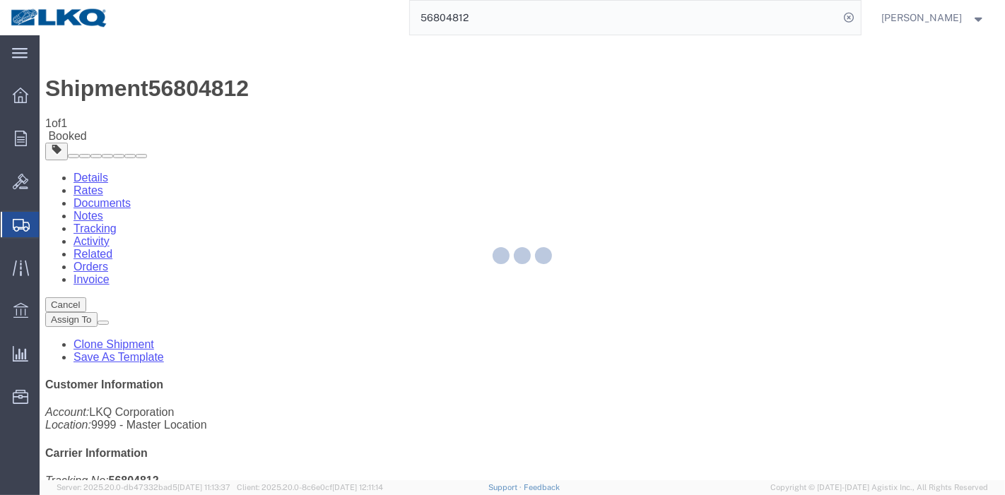
click at [664, 130] on div at bounding box center [522, 257] width 965 height 445
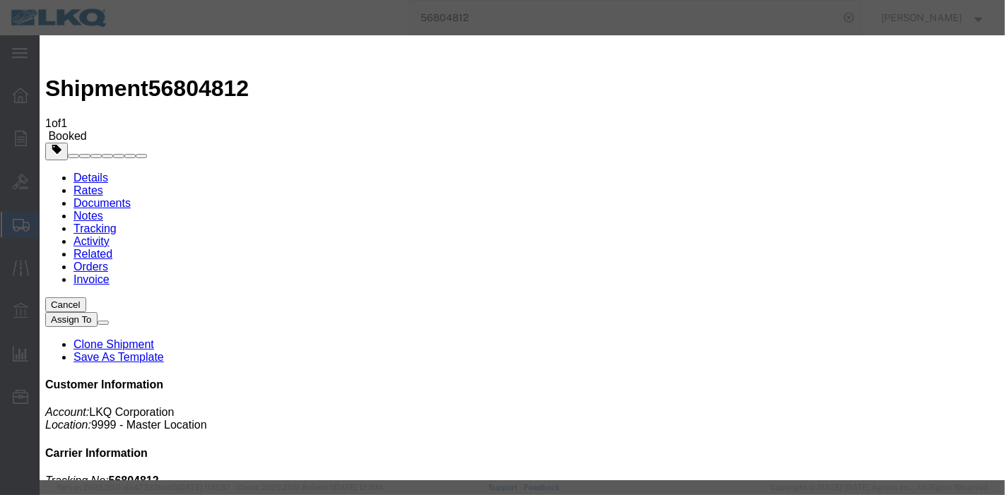
type input "[DATE]"
type input "7:00 PM"
select select "DELIVRED"
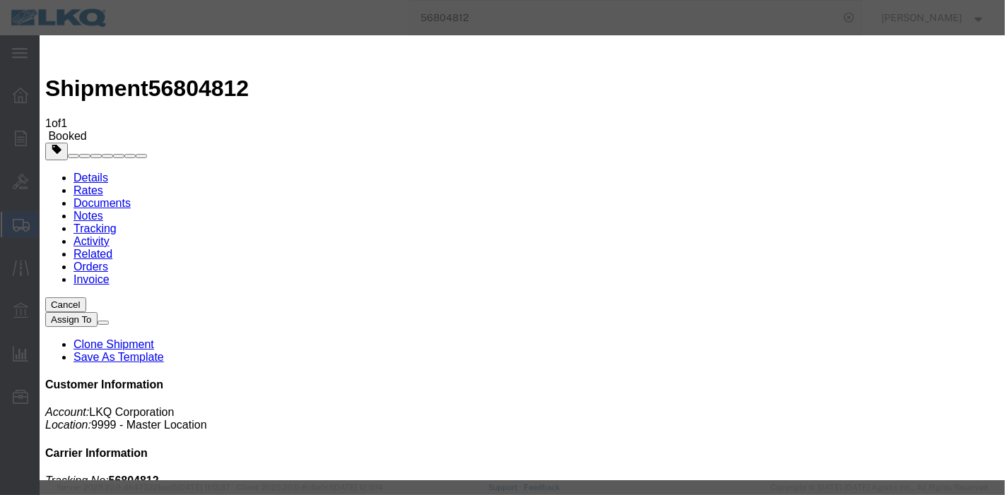
drag, startPoint x: 818, startPoint y: 403, endPoint x: 840, endPoint y: 403, distance: 22.6
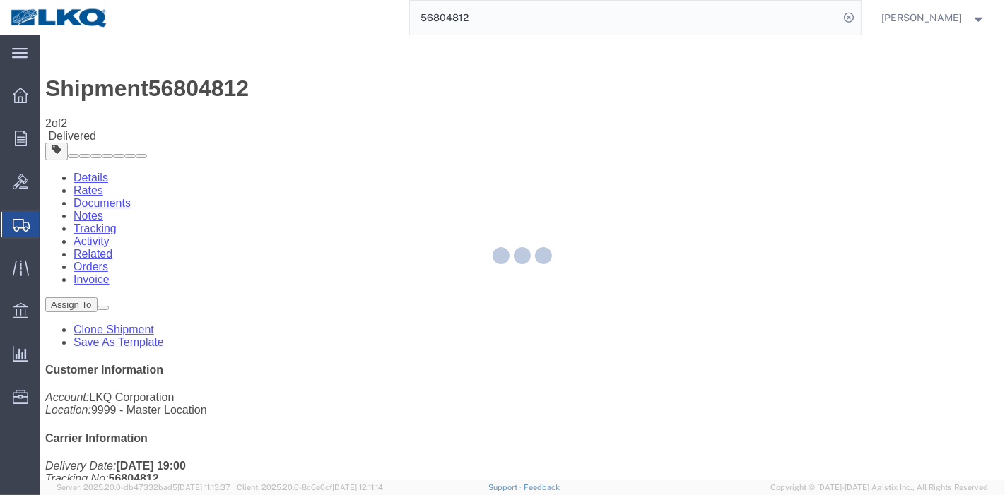
drag, startPoint x: 498, startPoint y: 23, endPoint x: 292, endPoint y: 1, distance: 207.5
click at [292, 1] on div "56804812" at bounding box center [490, 17] width 742 height 35
paste input "935239"
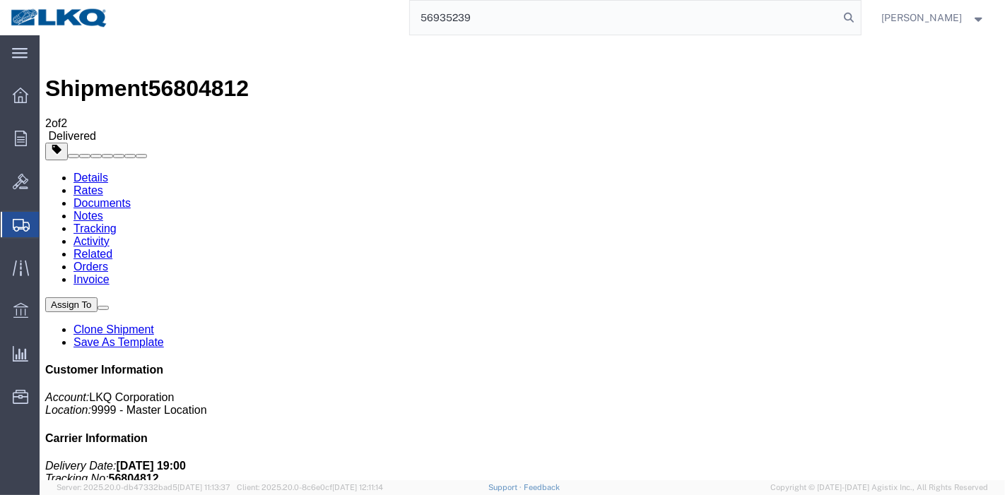
type input "56935239"
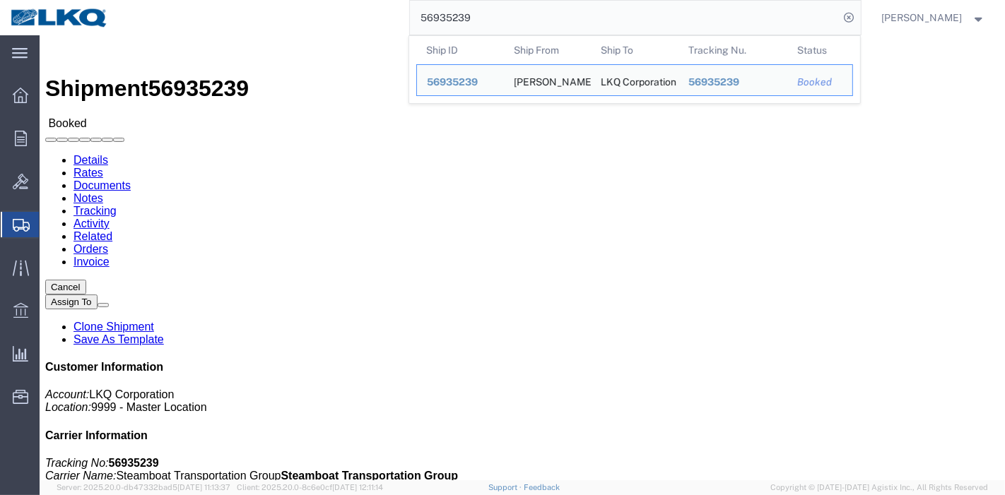
click link "Tracking"
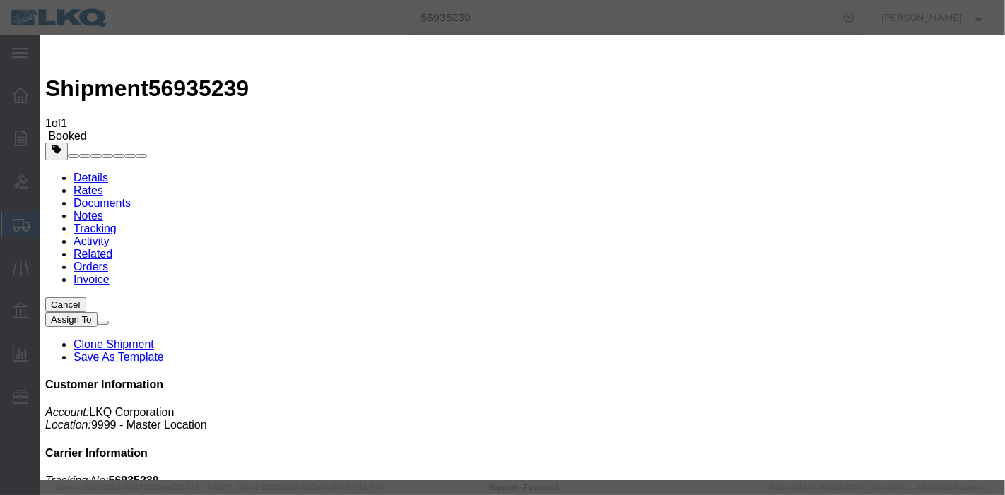
type input "[DATE]"
type input "7:00 PM"
select select "DELIVRED"
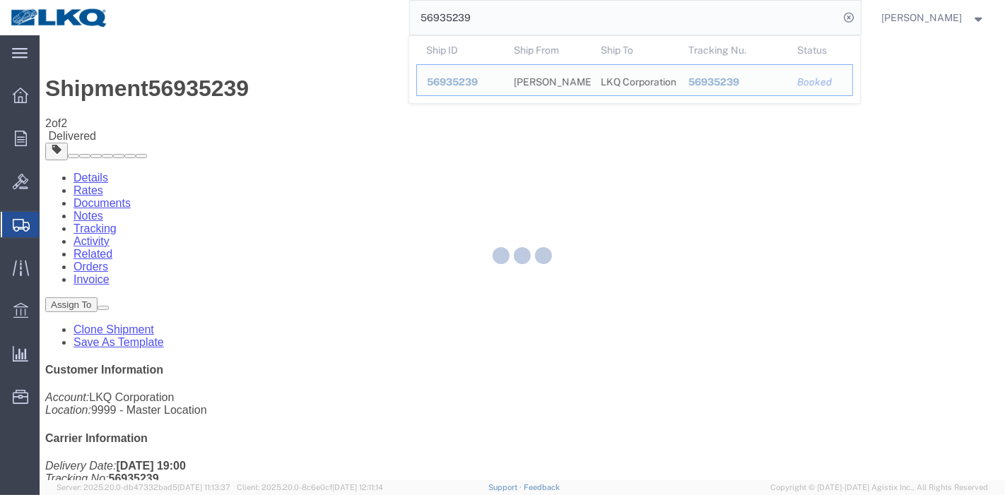
drag, startPoint x: 446, startPoint y: 11, endPoint x: 336, endPoint y: 8, distance: 109.6
click at [336, 8] on div "56935239 Ship ID Ship From Ship To Tracking Nu. Status Ship ID 56935239 Ship Fr…" at bounding box center [490, 17] width 742 height 35
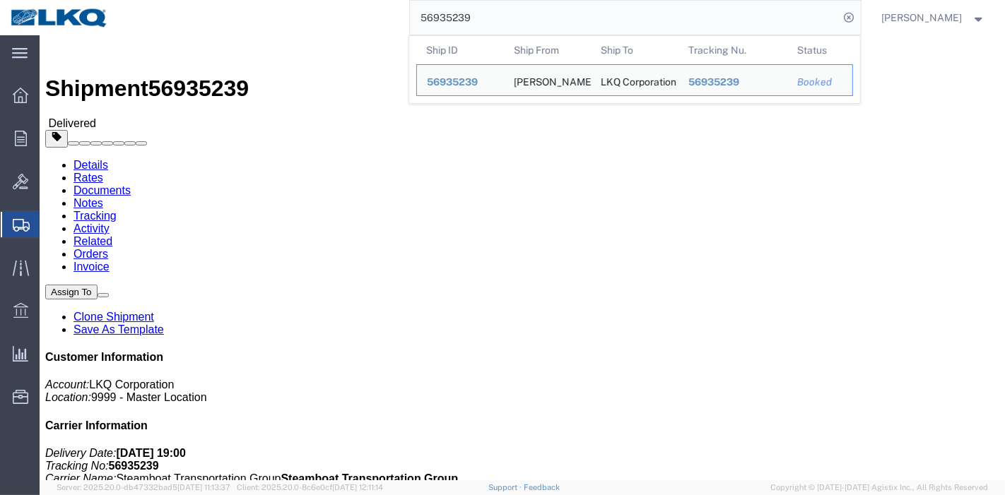
drag, startPoint x: 505, startPoint y: 26, endPoint x: 329, endPoint y: 13, distance: 176.5
click at [329, 13] on div "56935239 Ship ID Ship From Ship To Tracking Nu. Status Ship ID 56935239 Ship Fr…" at bounding box center [490, 17] width 742 height 35
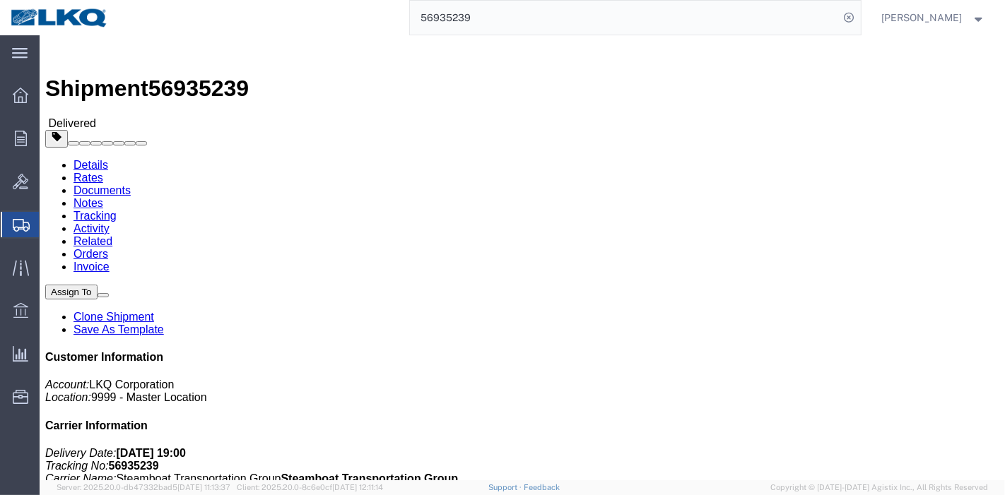
paste input "847203"
type input "56847203"
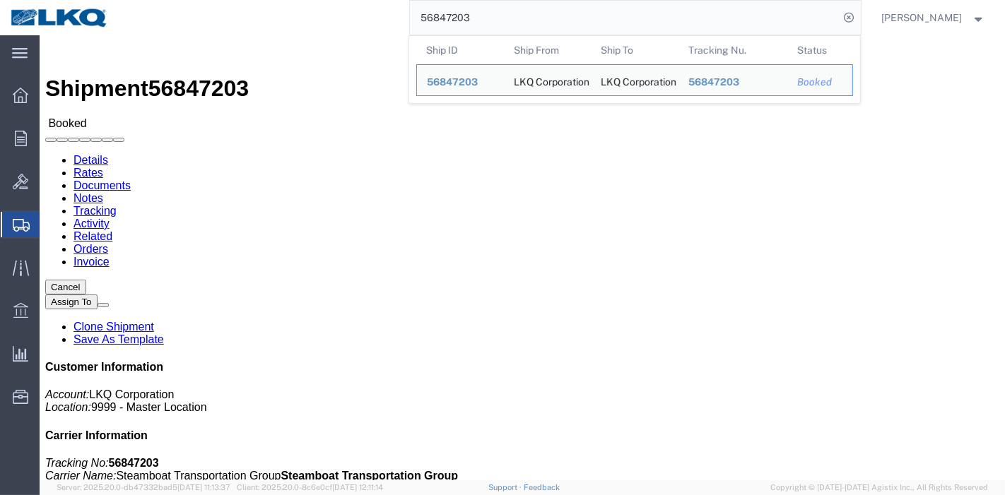
click link "Tracking"
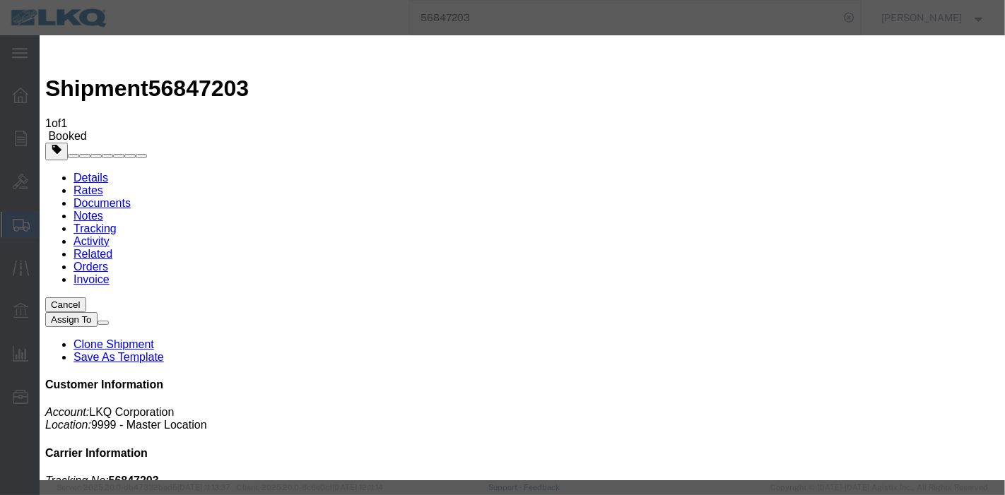
type input "[DATE]"
type input "7:00 PM"
select select "DELIVRED"
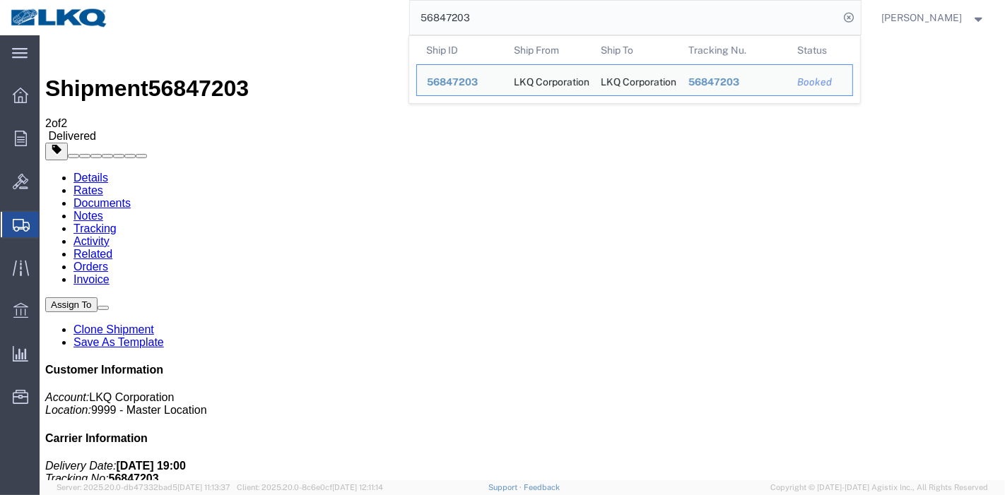
drag, startPoint x: 435, startPoint y: 15, endPoint x: 336, endPoint y: 15, distance: 99.0
click at [336, 15] on div "56847203 Ship ID Ship From Ship To Tracking Nu. Status Ship ID 56847203 Ship Fr…" at bounding box center [490, 17] width 742 height 35
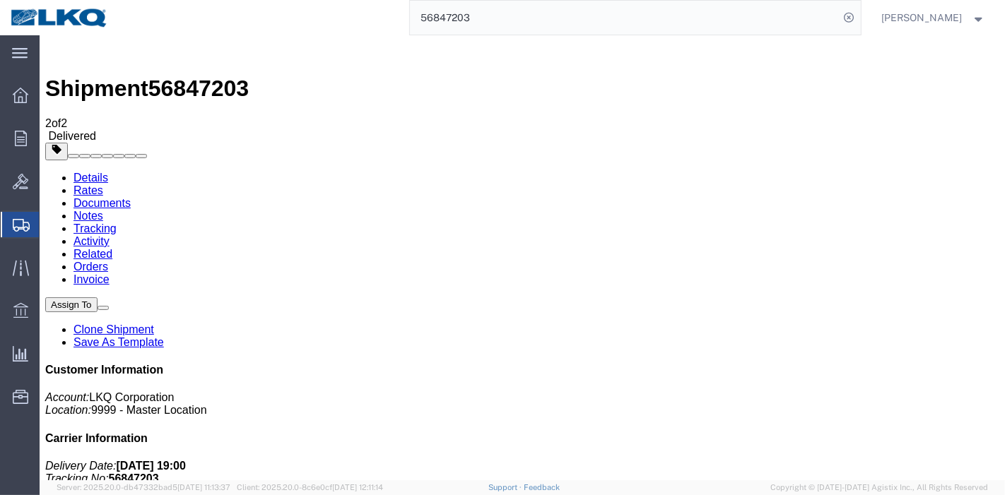
paste input "970506"
type input "56970506"
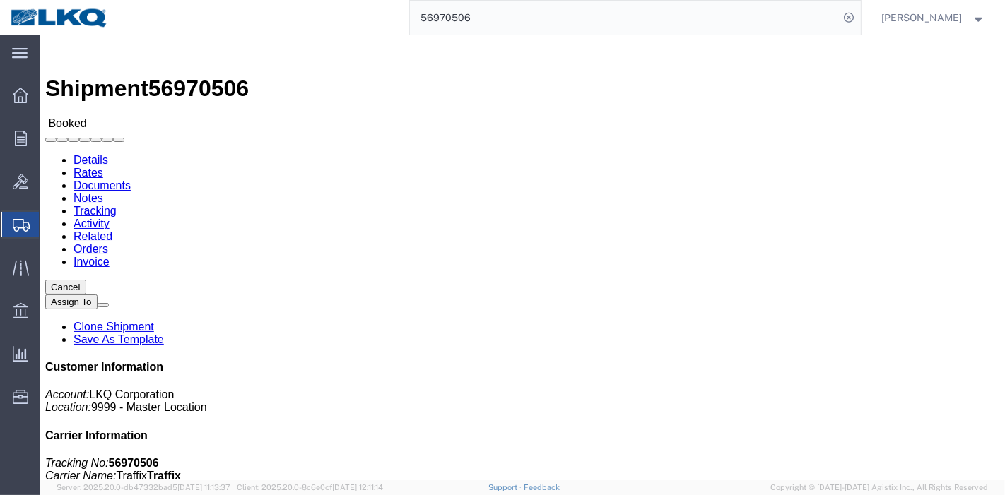
click link "Tracking"
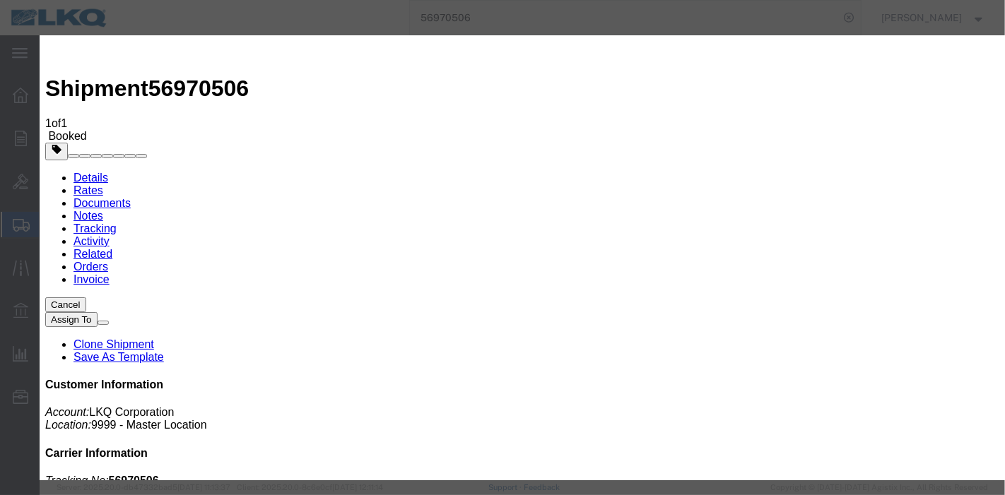
type input "[DATE]"
type input "7:00 PM"
select select "DELIVRED"
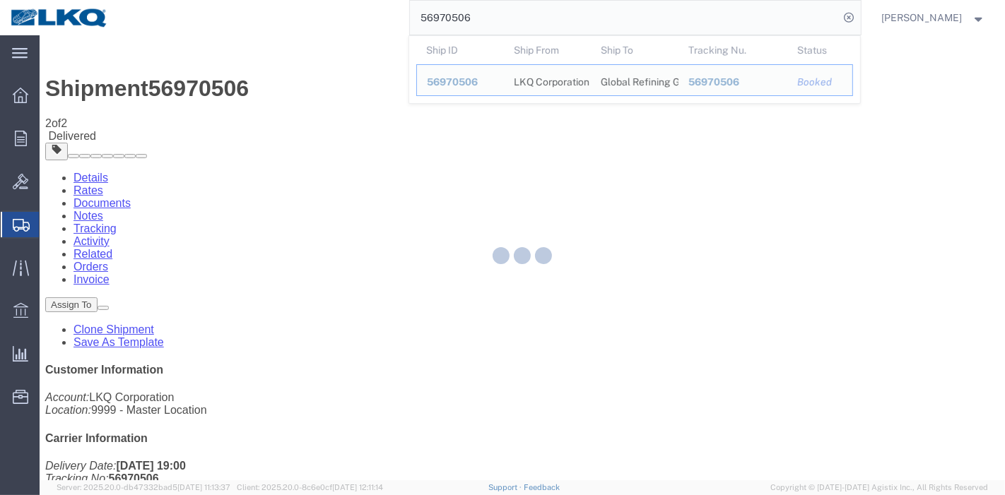
drag, startPoint x: 553, startPoint y: 21, endPoint x: 242, endPoint y: 20, distance: 311.0
click at [242, 20] on div "56970506 Ship ID Ship From Ship To Tracking Nu. Status Ship ID 56970506 Ship Fr…" at bounding box center [490, 17] width 742 height 35
paste input "577663"
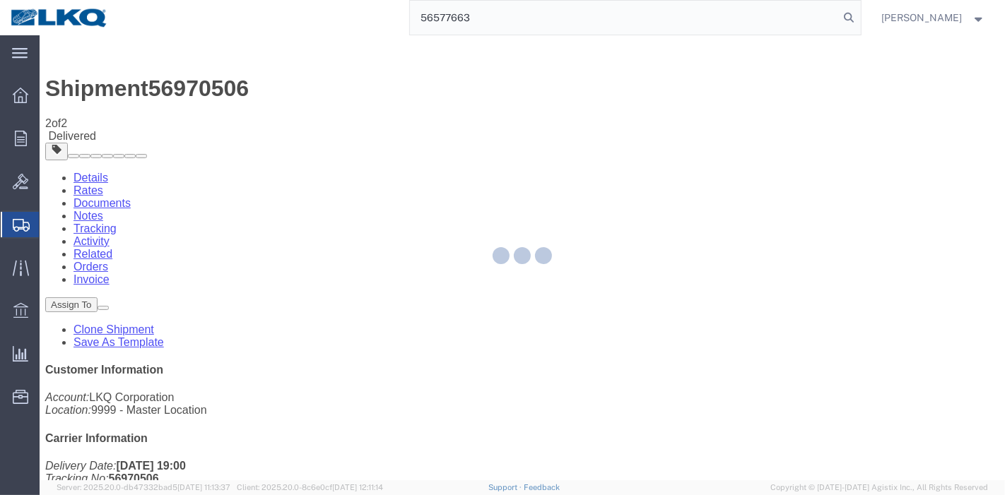
type input "56577663"
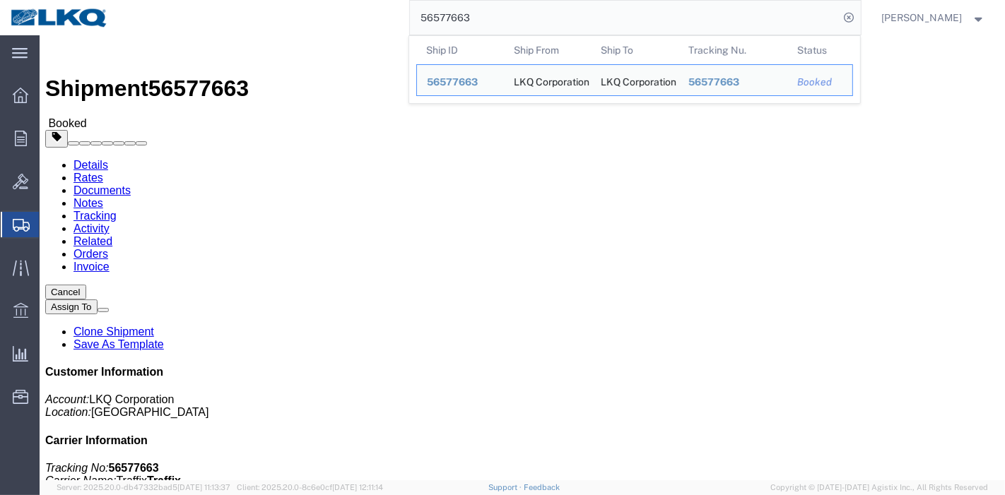
click link "Tracking"
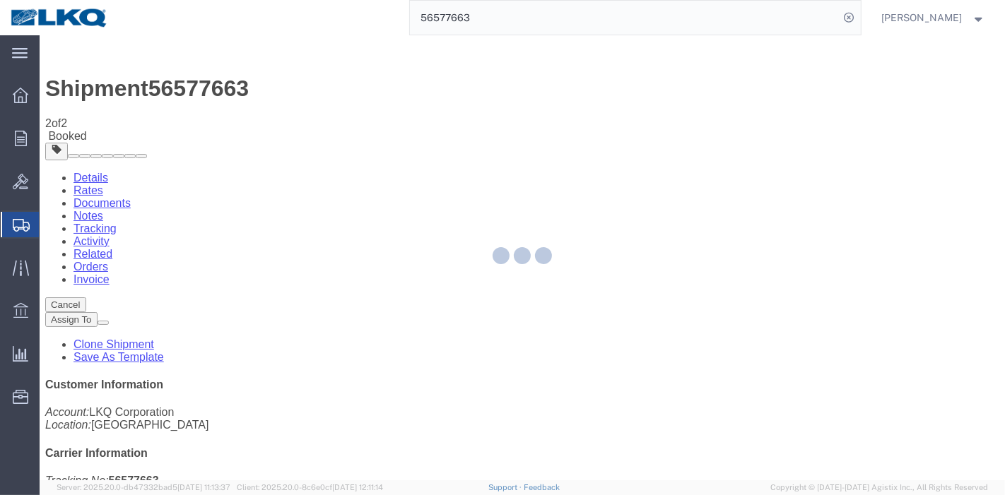
click at [660, 126] on div at bounding box center [522, 257] width 965 height 445
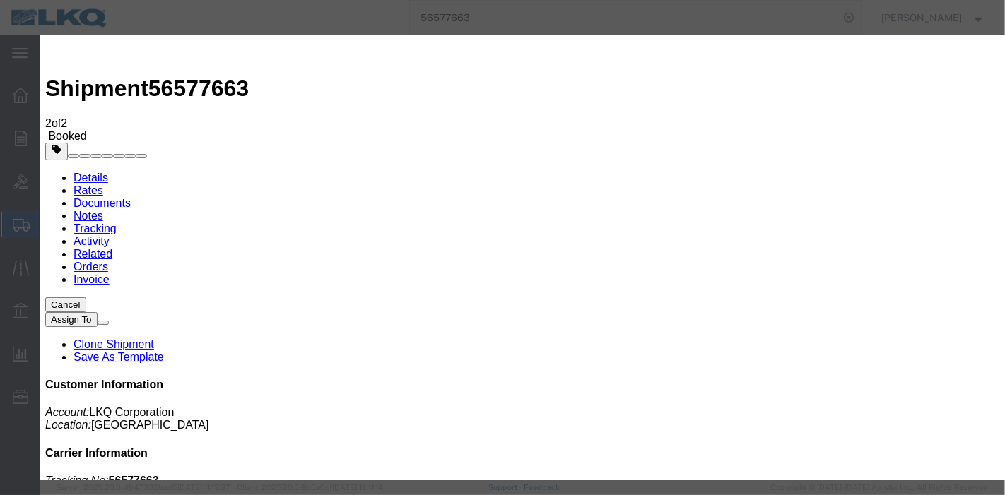
type input "[DATE]"
type input "7:00 PM"
select select "DELIVRED"
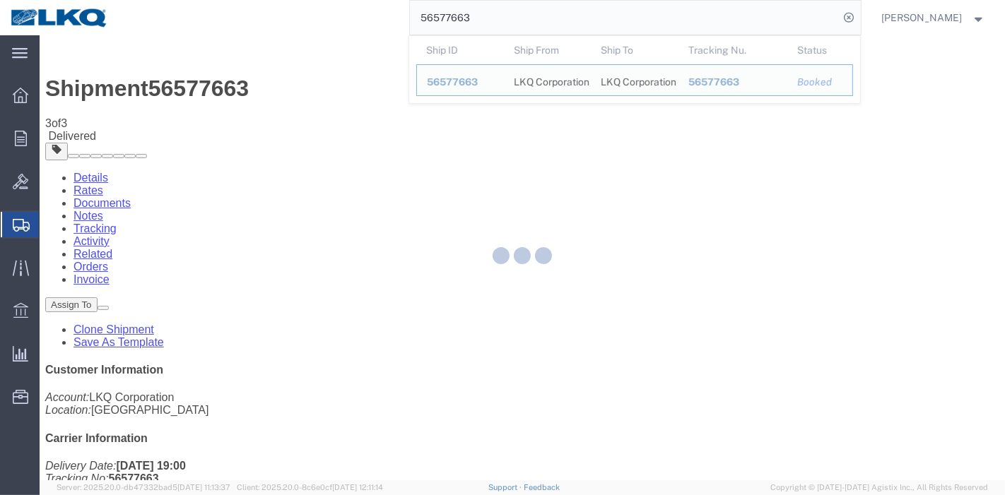
drag, startPoint x: 496, startPoint y: 20, endPoint x: 353, endPoint y: 20, distance: 142.8
click at [353, 20] on div "56577663 Ship ID Ship From Ship To Tracking Nu. Status Ship ID 56577663 Ship Fr…" at bounding box center [490, 17] width 742 height 35
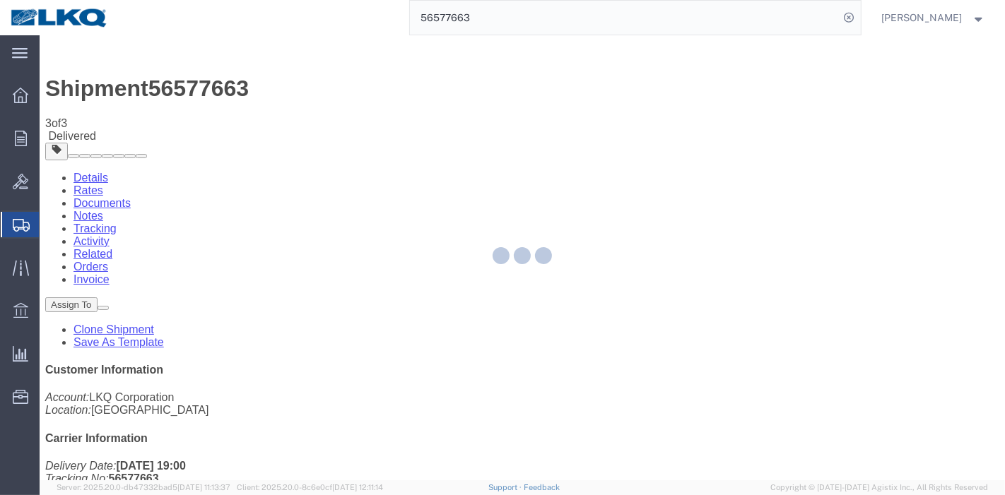
paste input "959046"
type input "56959046"
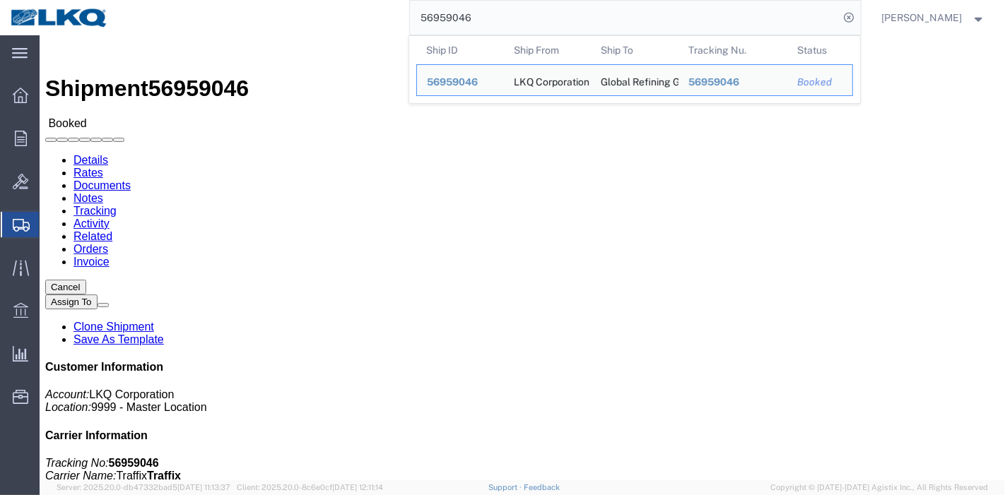
drag, startPoint x: 353, startPoint y: 20, endPoint x: 267, endPoint y: 51, distance: 91.4
click link "Tracking"
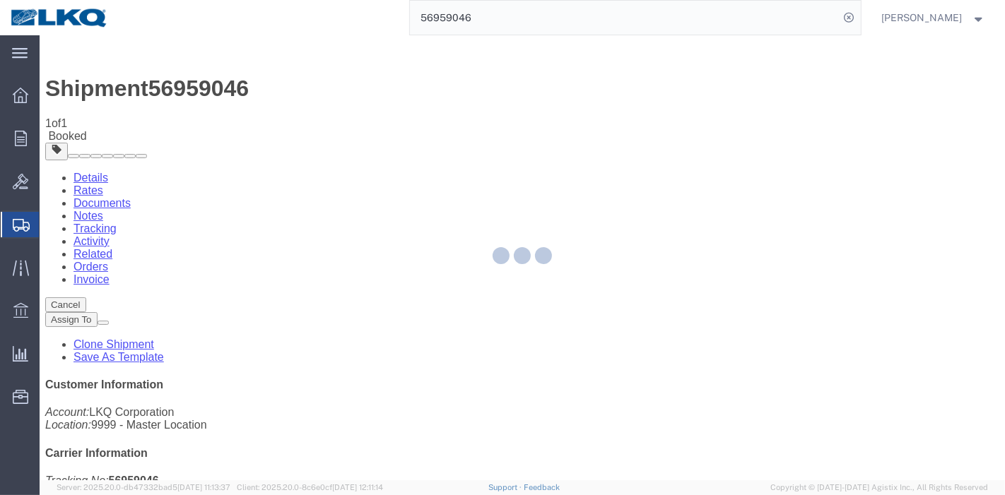
click at [660, 133] on div at bounding box center [522, 257] width 965 height 445
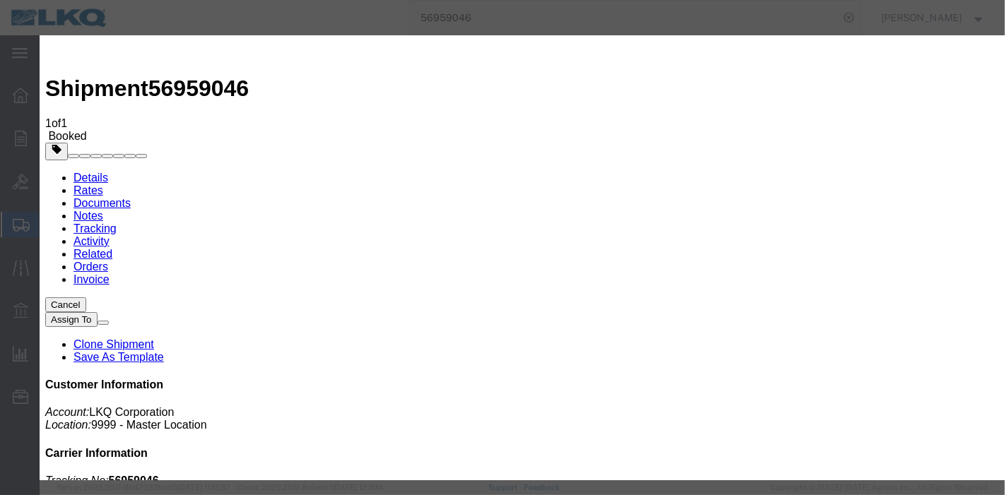
type input "[DATE]"
type input "7:00 PM"
select select "DELIVRED"
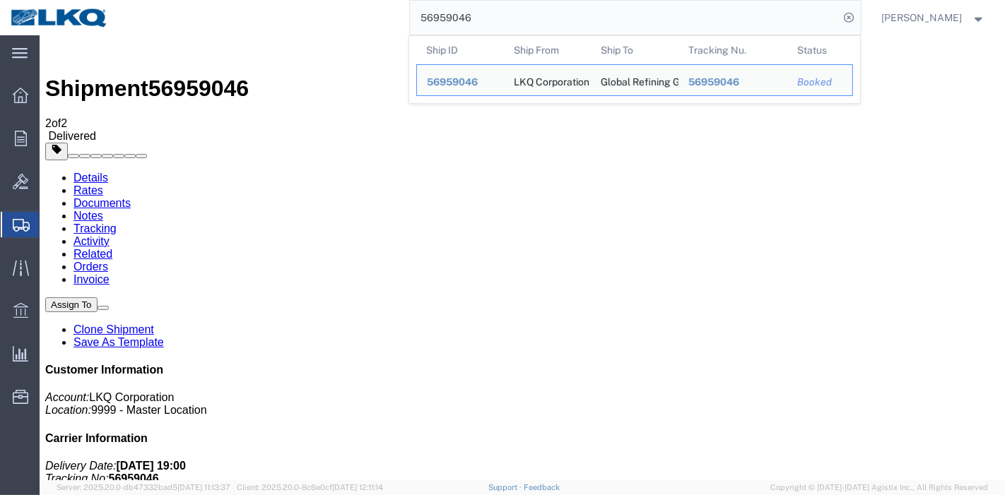
drag, startPoint x: 485, startPoint y: 25, endPoint x: 357, endPoint y: 15, distance: 128.4
click at [357, 15] on div "56959046 Ship ID Ship From Ship To Tracking Nu. Status Ship ID 56959046 Ship Fr…" at bounding box center [490, 17] width 742 height 35
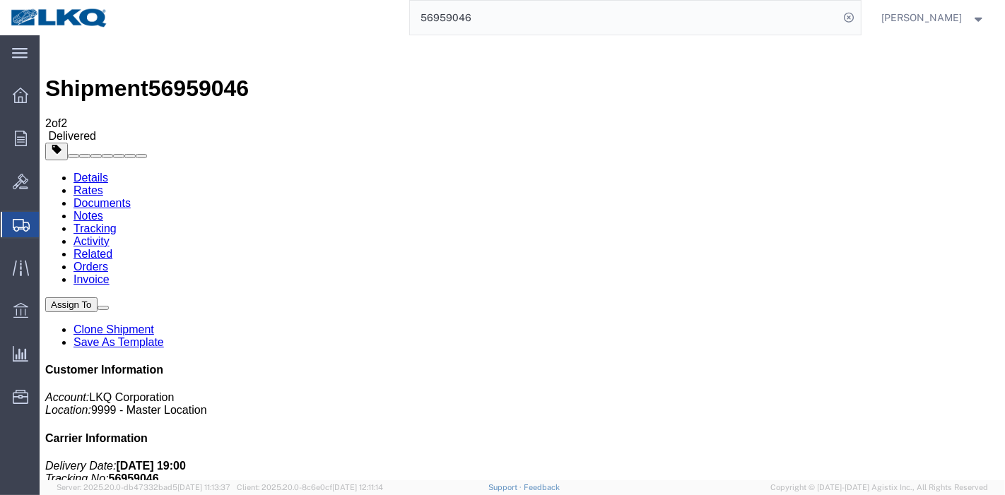
paste input "425114TONU"
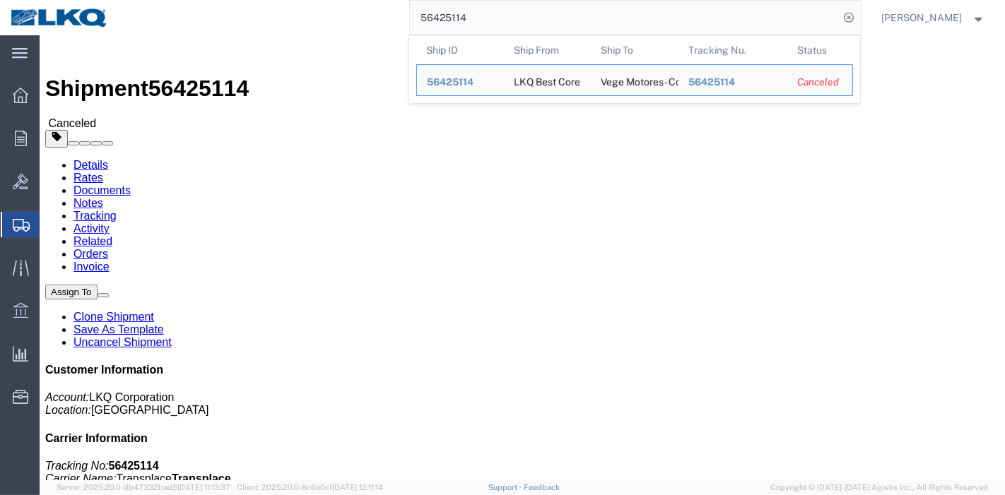
click div "Shipment Detail Ship From LKQ Best Core (Shipping) 1760 [STREET_ADDRESS] [PHONE…"
drag, startPoint x: 507, startPoint y: 15, endPoint x: 359, endPoint y: 15, distance: 147.7
click at [359, 15] on div "56425114 Ship ID Ship From Ship To Tracking Nu. Status Ship ID 56425114 Ship Fr…" at bounding box center [490, 17] width 742 height 35
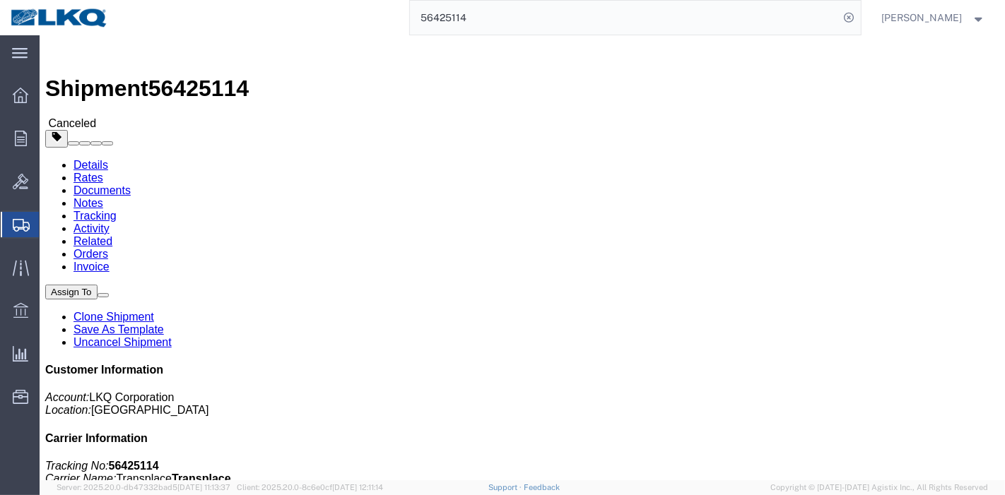
paste input "5775911"
type input "55775911"
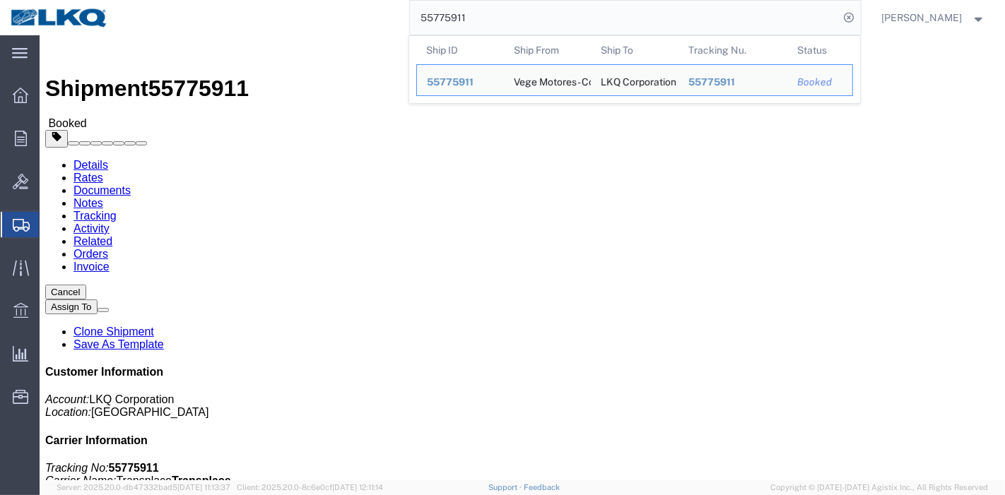
click link "Tracking"
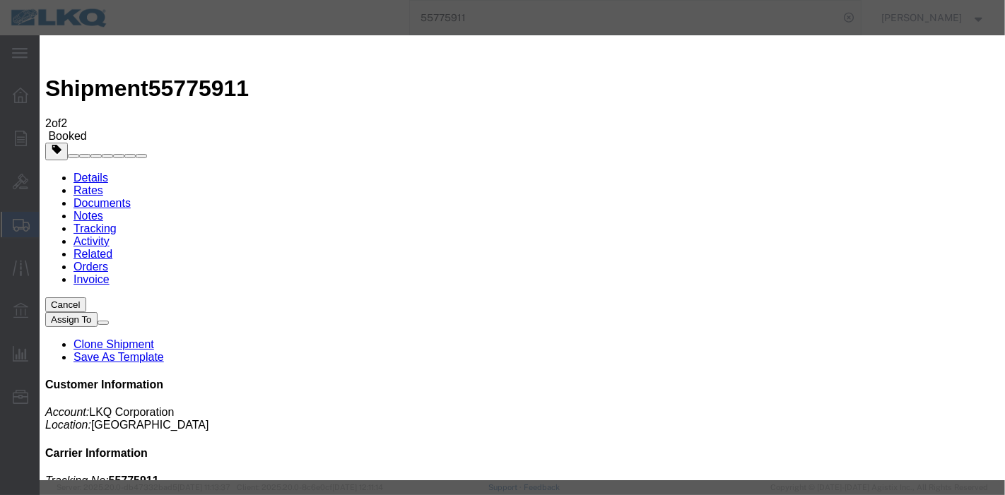
type input "[DATE]"
type input "7:00 PM"
select select "DELIVRED"
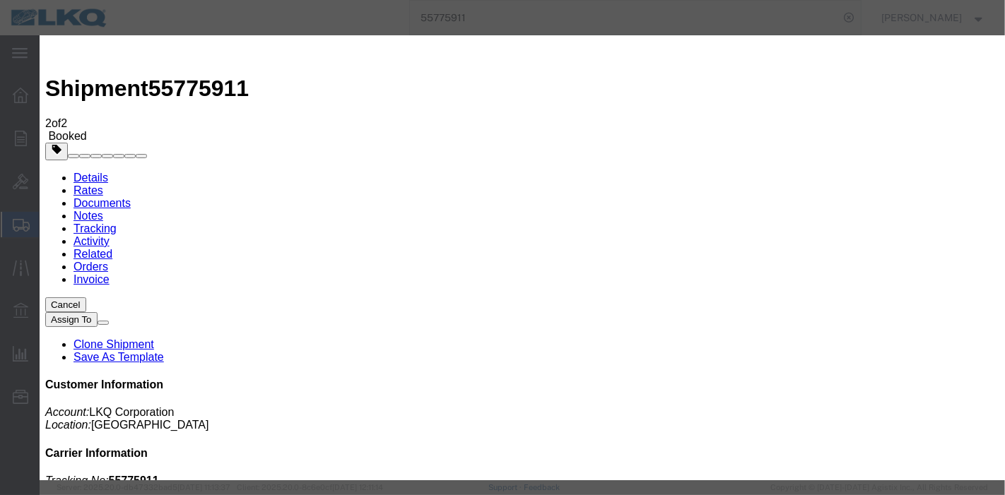
drag, startPoint x: 825, startPoint y: 419, endPoint x: 841, endPoint y: 406, distance: 20.6
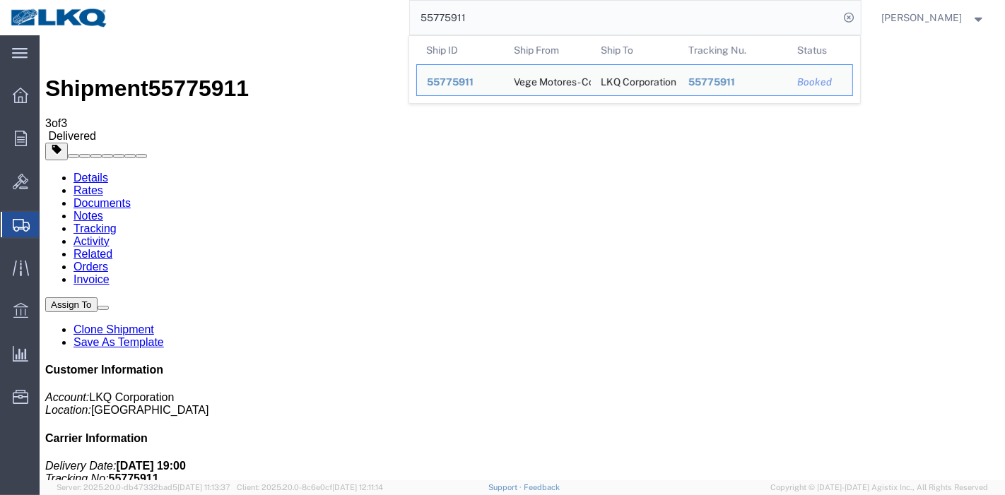
drag, startPoint x: 507, startPoint y: 26, endPoint x: 318, endPoint y: 15, distance: 189.1
click at [318, 15] on div "55775911 Ship ID Ship From Ship To Tracking Nu. Status Ship ID 55775911 Ship Fr…" at bounding box center [490, 17] width 742 height 35
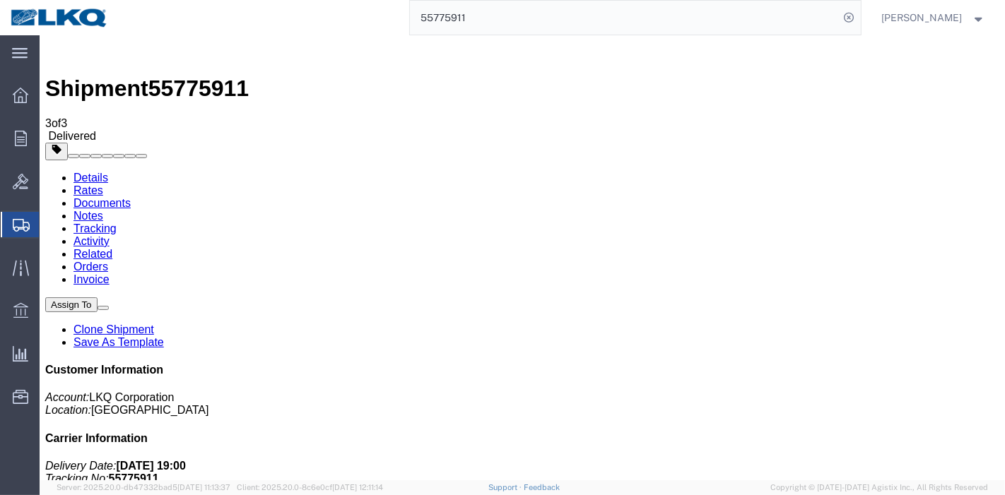
paste input "61356"
type input "55761356"
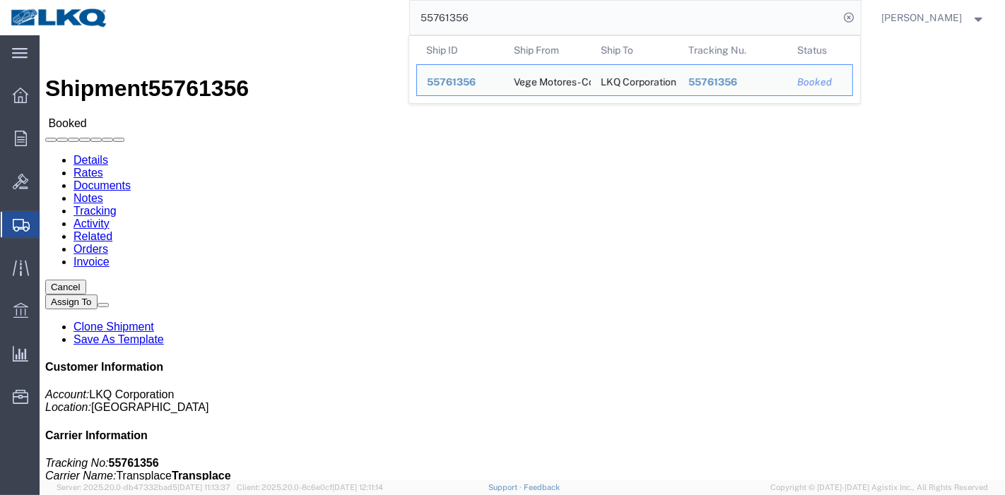
click div
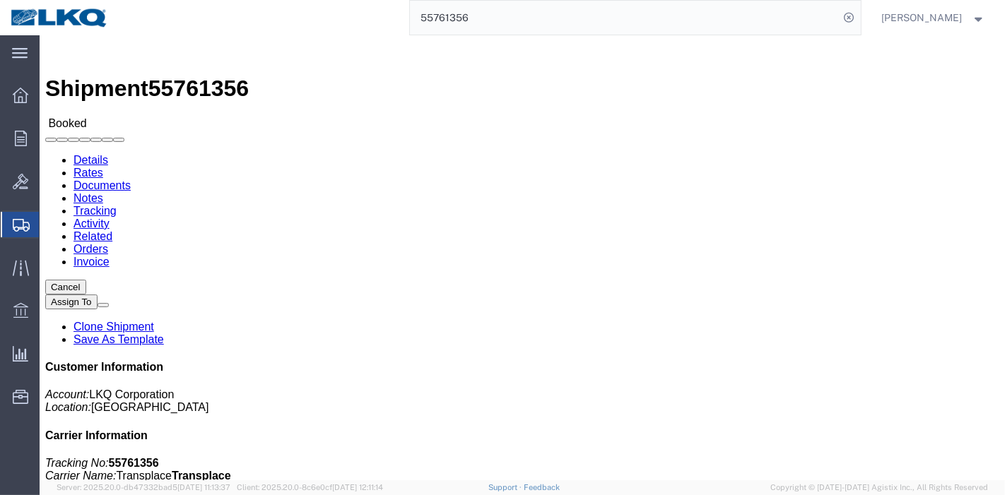
click div
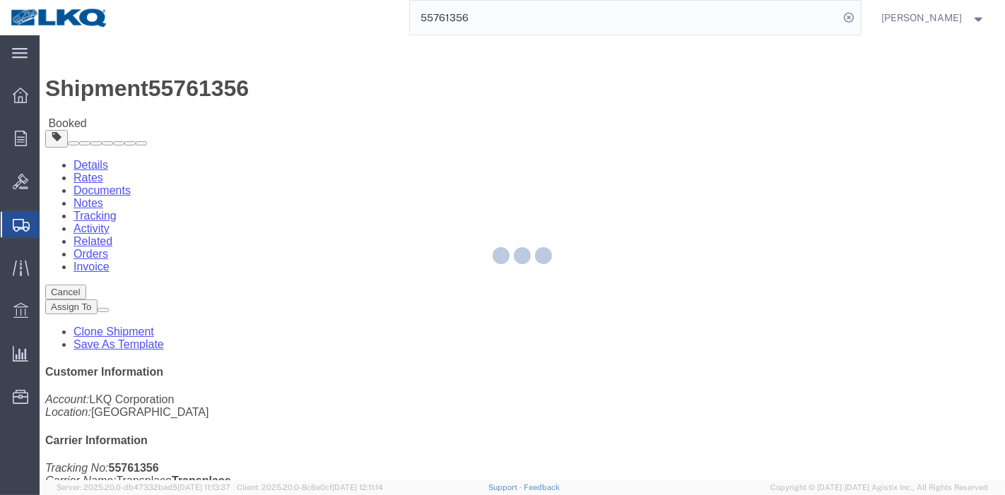
click at [310, 94] on div at bounding box center [522, 257] width 965 height 445
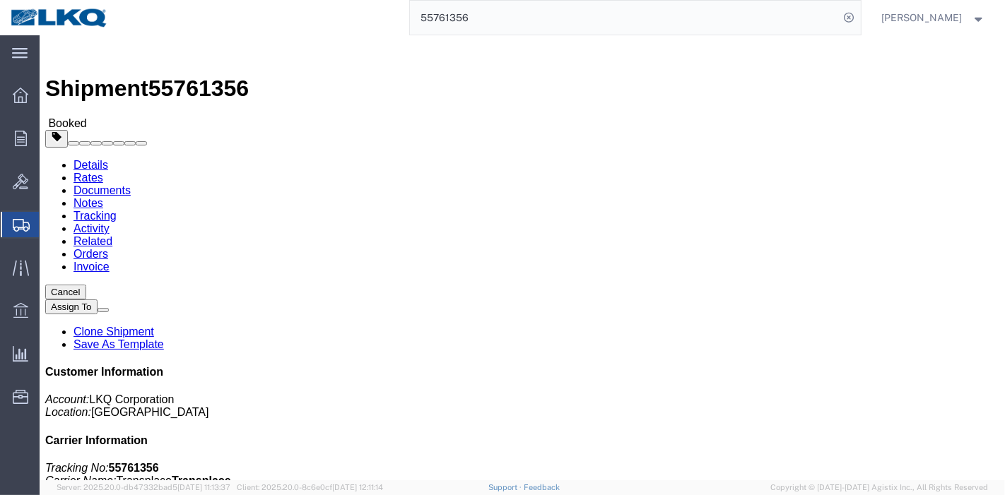
click link "Tracking"
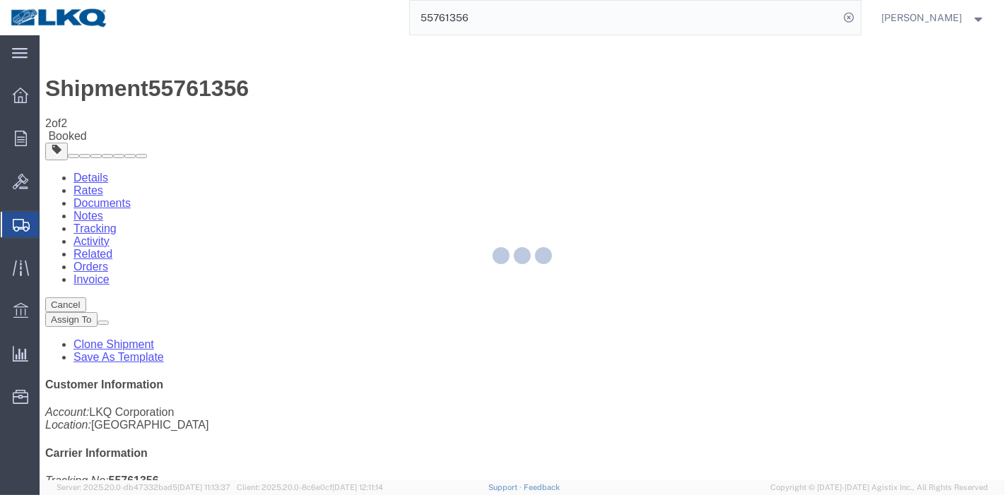
click at [672, 134] on div at bounding box center [522, 257] width 965 height 445
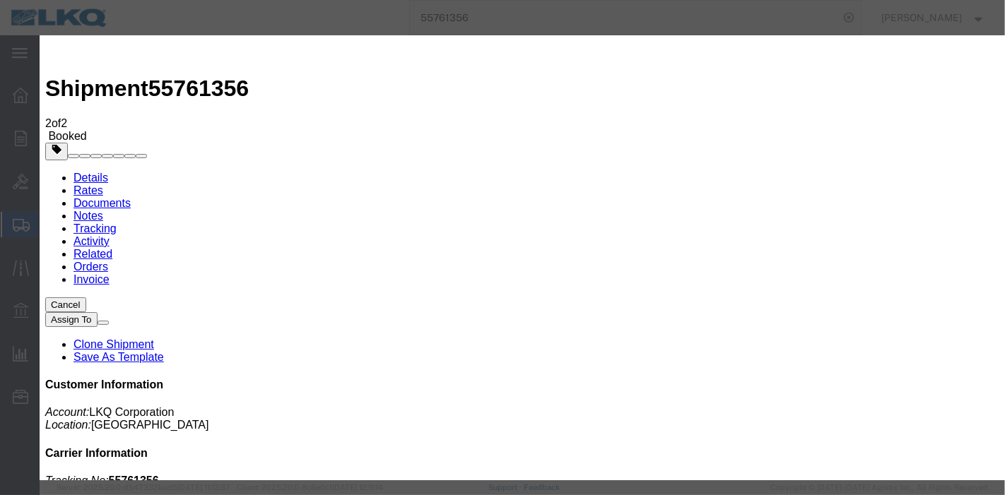
type input "[DATE]"
type input "7:00 PM"
select select "DELIVRED"
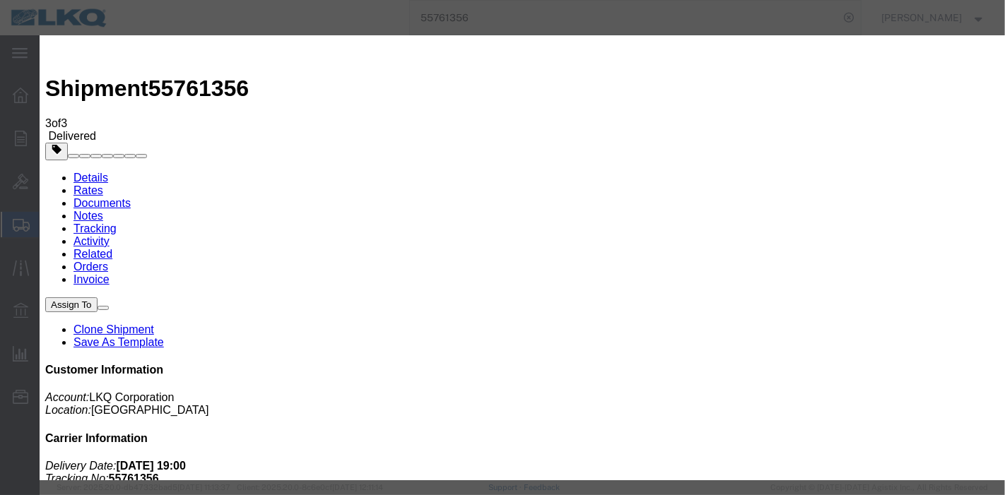
type input "[DATE]"
type input "7:00 PM"
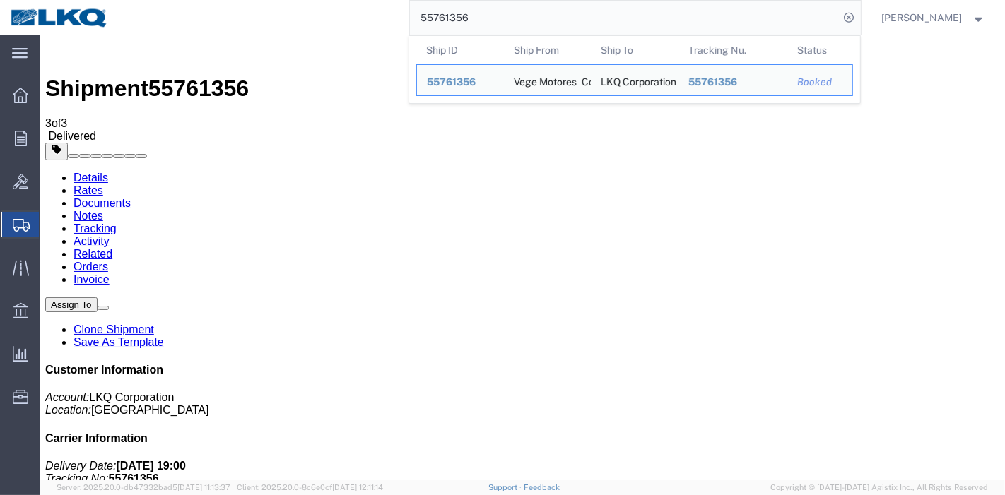
drag, startPoint x: 505, startPoint y: 18, endPoint x: 363, endPoint y: 21, distance: 142.1
click at [363, 21] on div "55761356 Ship ID Ship From Ship To Tracking Nu. Status Ship ID 55761356 Ship Fr…" at bounding box center [490, 17] width 742 height 35
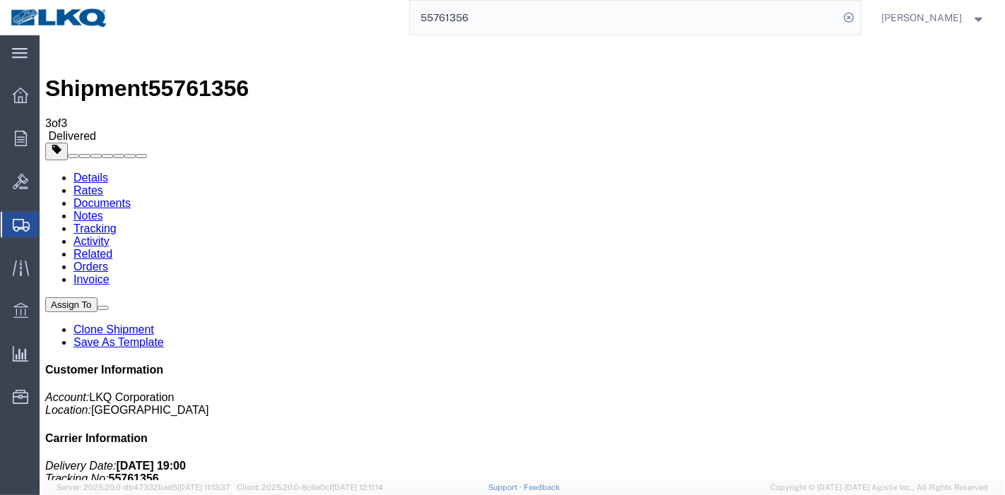
paste input "590495"
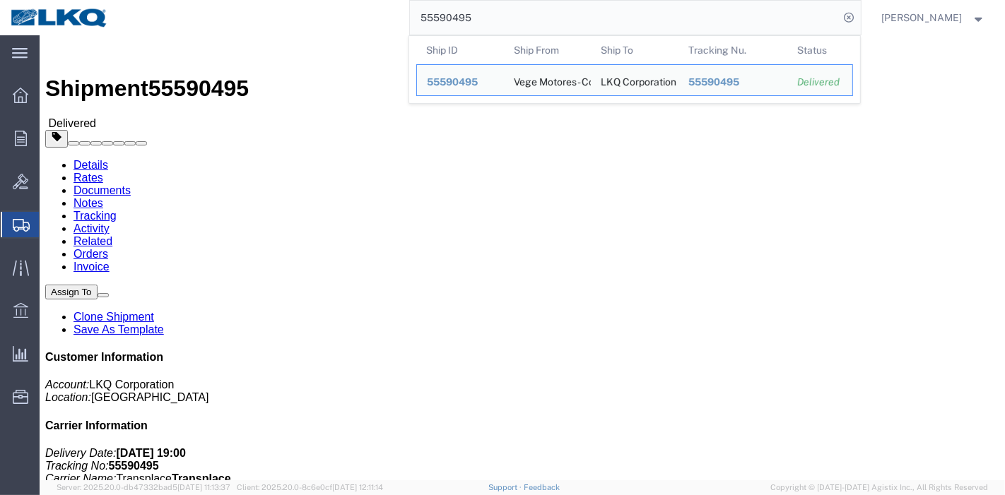
drag, startPoint x: 523, startPoint y: 6, endPoint x: 423, endPoint y: 15, distance: 100.7
click at [423, 15] on input "55590495" at bounding box center [625, 18] width 430 height 34
paste input "459581"
drag, startPoint x: 437, startPoint y: 18, endPoint x: 276, endPoint y: 21, distance: 161.2
click at [276, 21] on div "55459581 Ship ID Ship From Ship To Tracking Nu. Status Ship ID 55459581 Ship Fr…" at bounding box center [490, 17] width 742 height 35
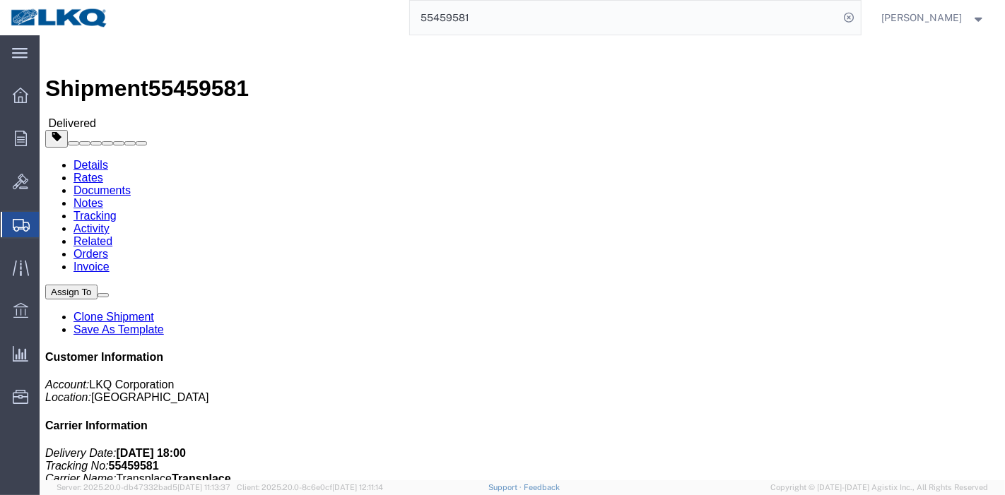
paste input "6901497"
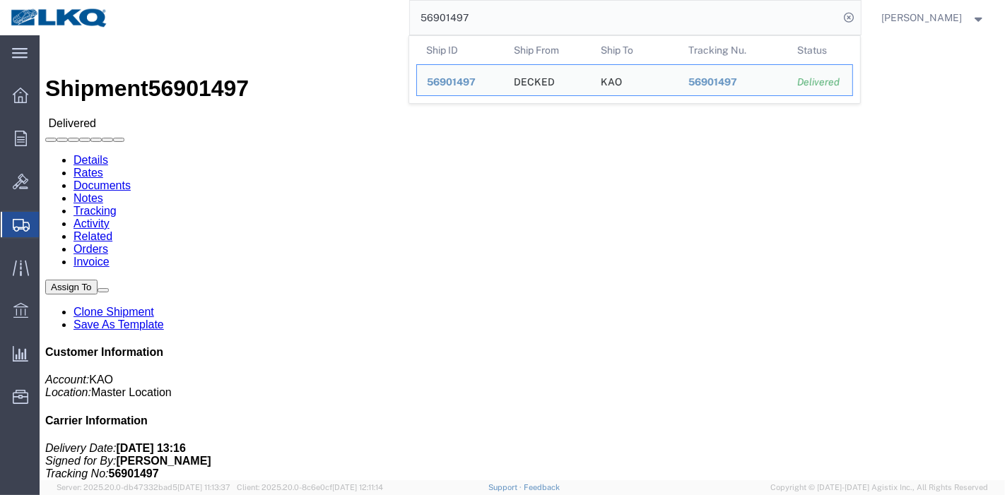
drag, startPoint x: 430, startPoint y: 91, endPoint x: 100, endPoint y: 53, distance: 332.3
click link "Rates"
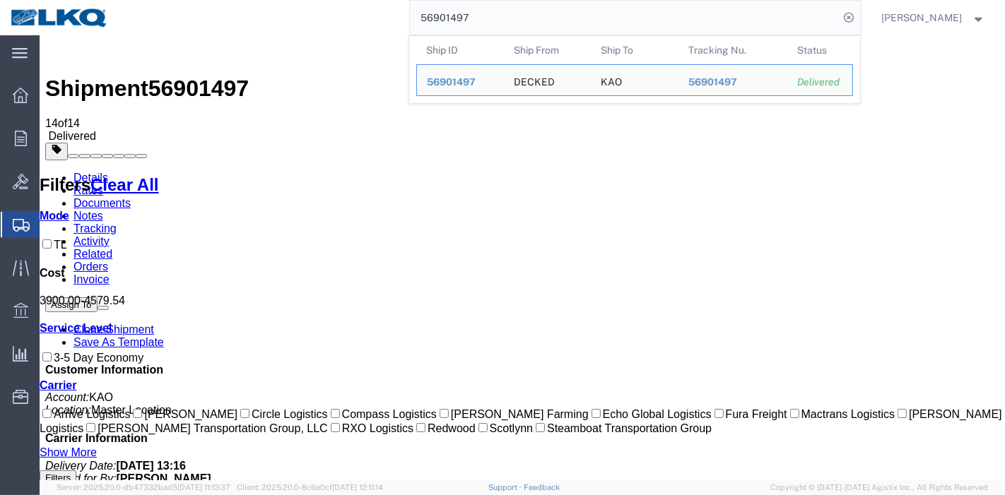
drag, startPoint x: 503, startPoint y: 25, endPoint x: 392, endPoint y: 20, distance: 111.8
click at [392, 20] on div "56901497 Ship ID Ship From Ship To Tracking Nu. Status Ship ID 56901497 Ship Fr…" at bounding box center [490, 17] width 742 height 35
paste input "593304"
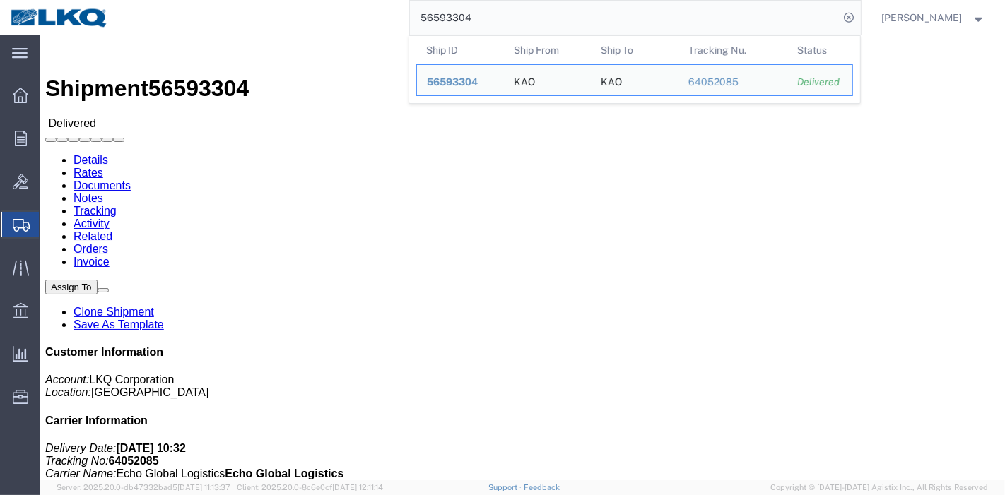
drag, startPoint x: 315, startPoint y: 21, endPoint x: 97, endPoint y: 52, distance: 219.9
click link "Rates"
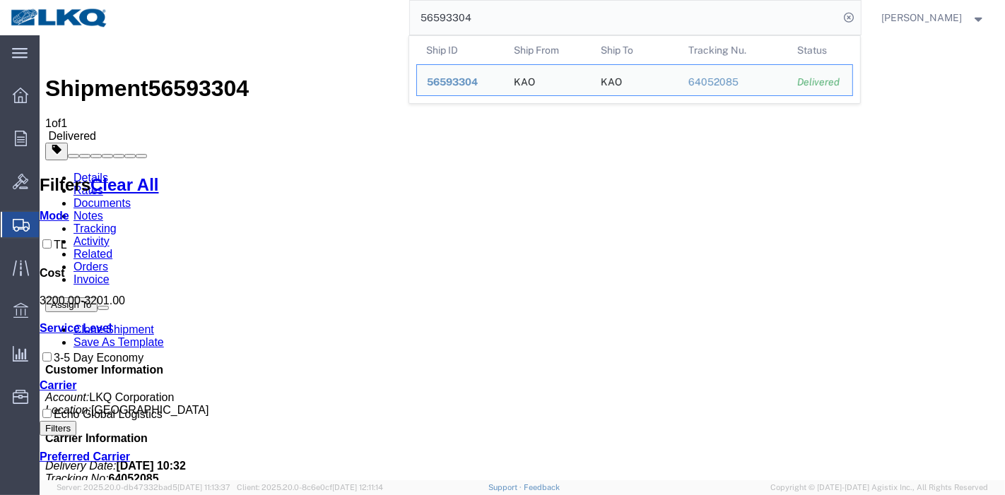
drag, startPoint x: 495, startPoint y: 15, endPoint x: 297, endPoint y: 17, distance: 198.6
click at [298, 17] on div "56593304 Ship ID Ship From Ship To Tracking Nu. Status Ship ID 56593304 Ship Fr…" at bounding box center [490, 17] width 742 height 35
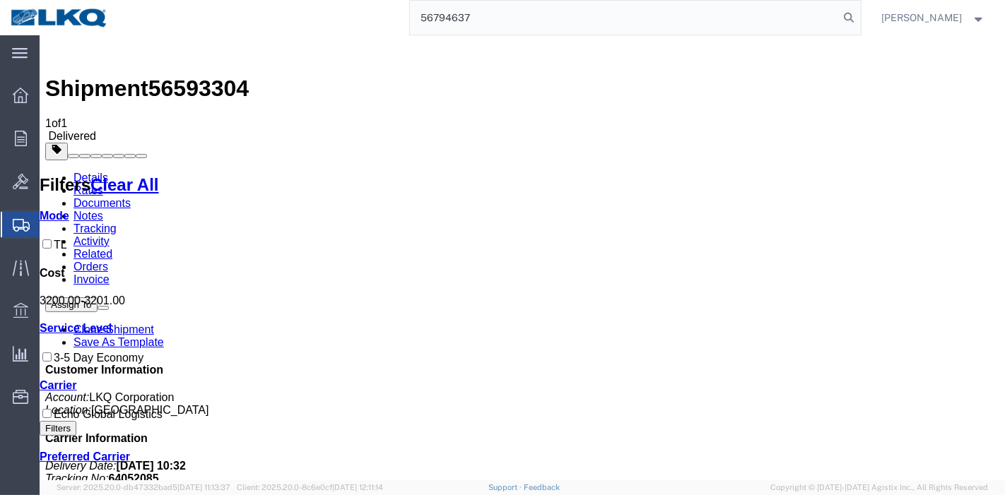
type input "56794637"
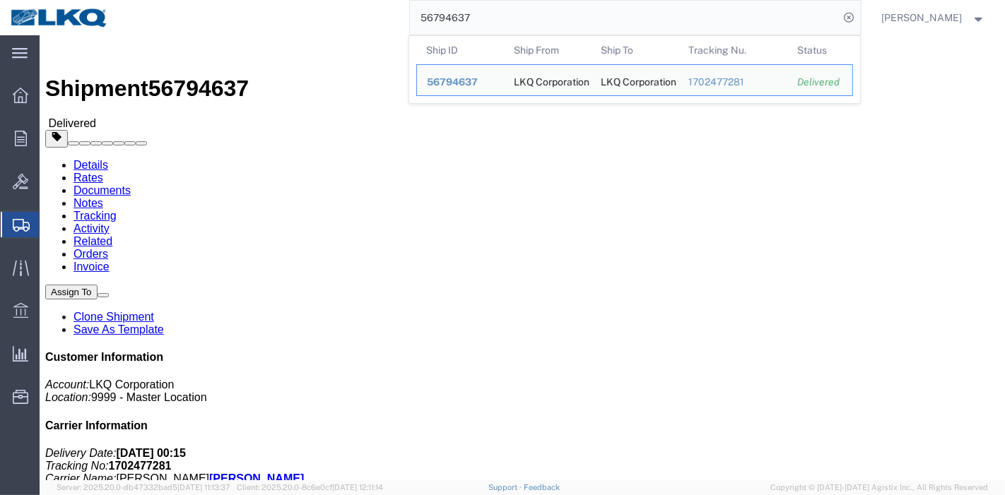
scroll to position [194, 0]
